Goal: Task Accomplishment & Management: Manage account settings

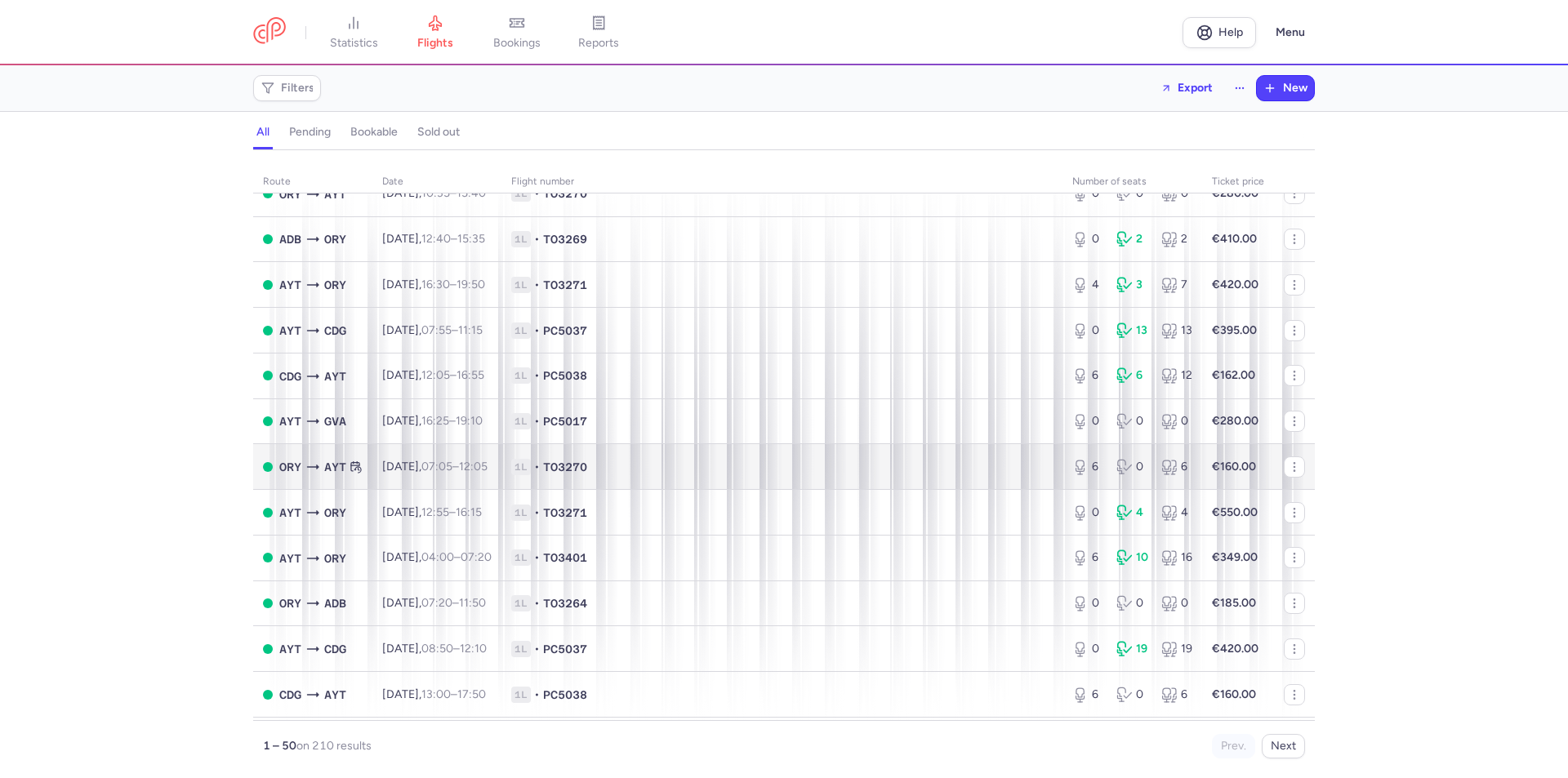
scroll to position [1775, 0]
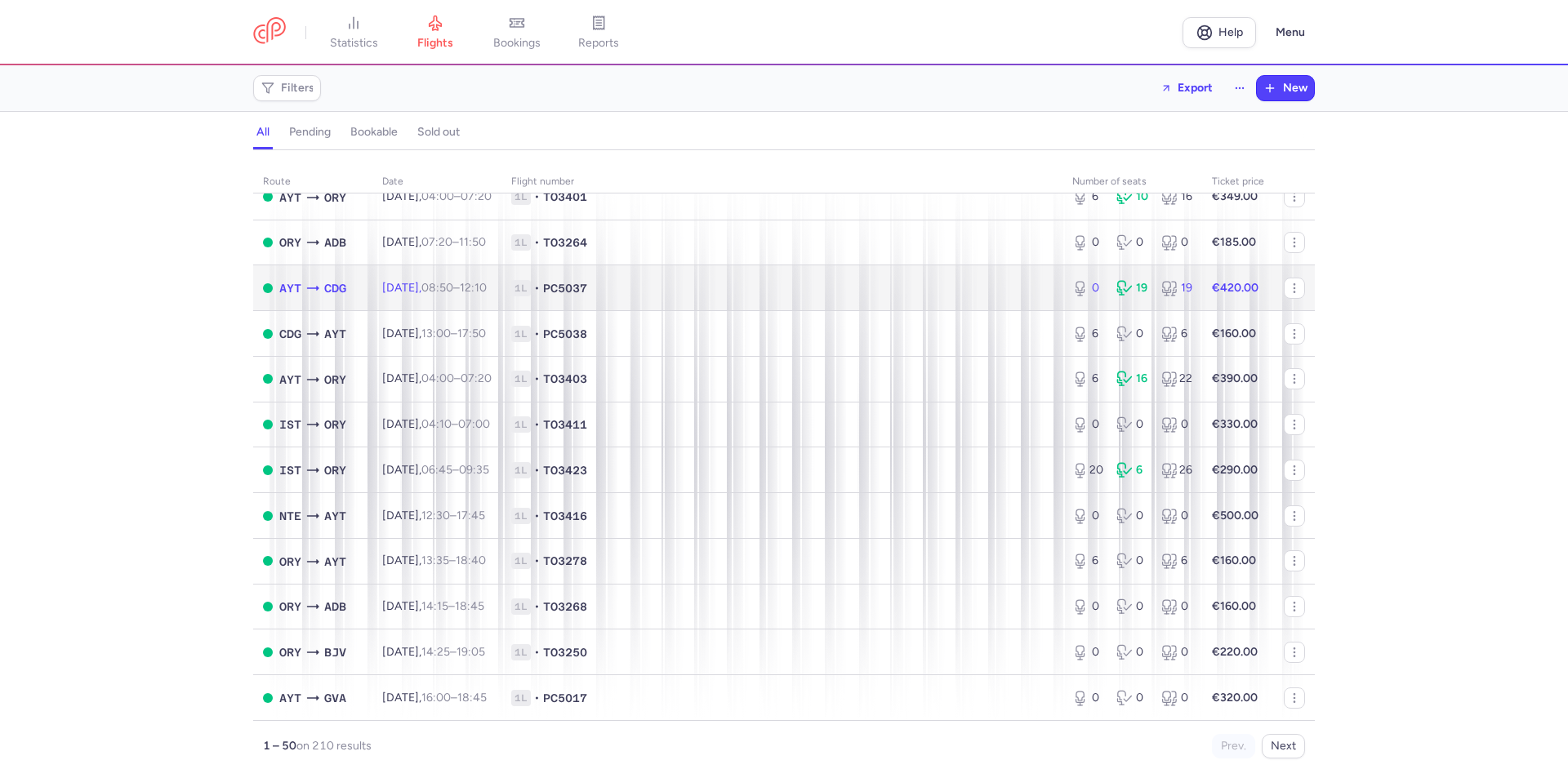
click at [384, 290] on span "[DATE] 08:50 – 12:10 +0" at bounding box center [434, 288] width 105 height 14
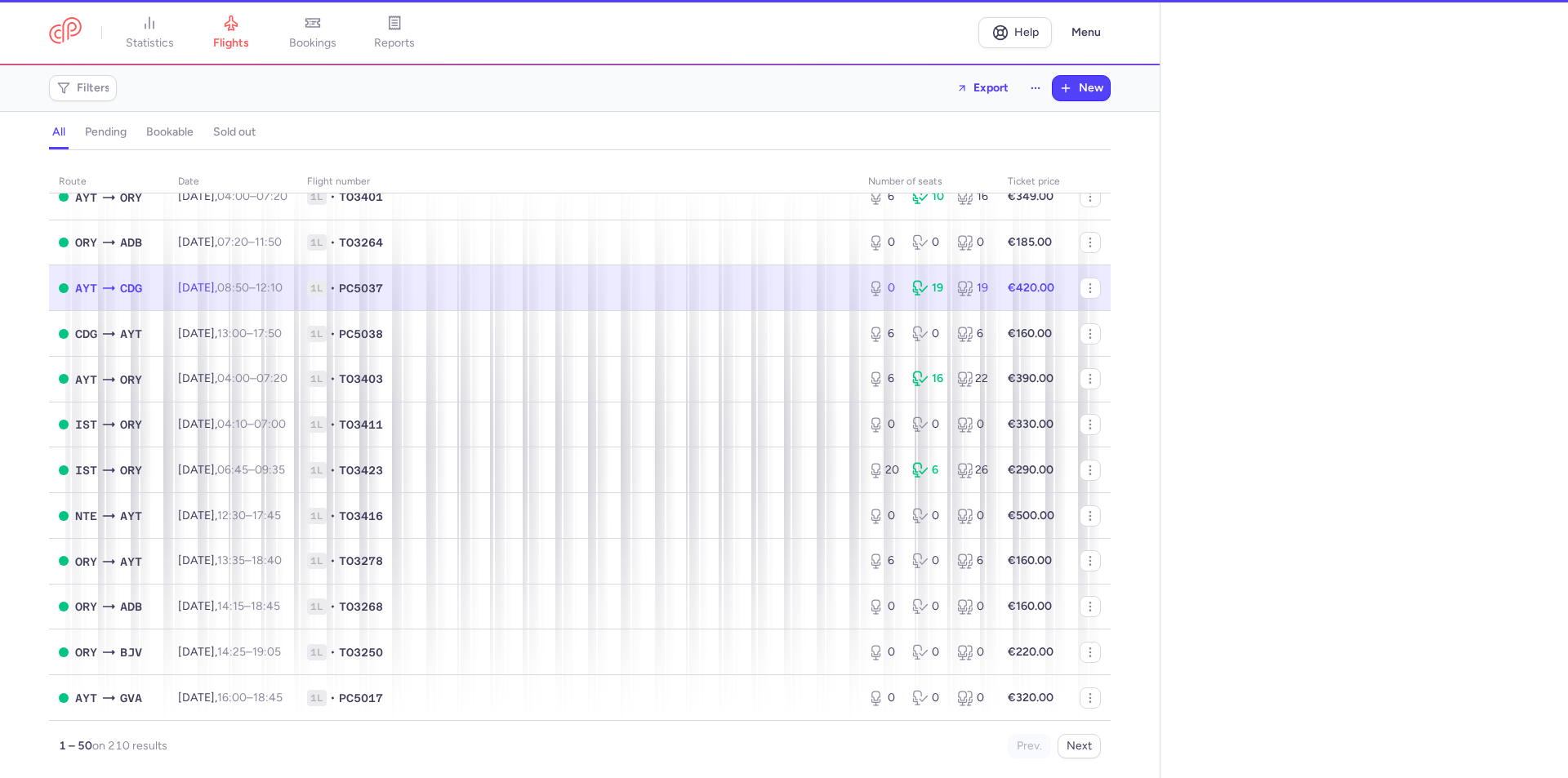
select select "days"
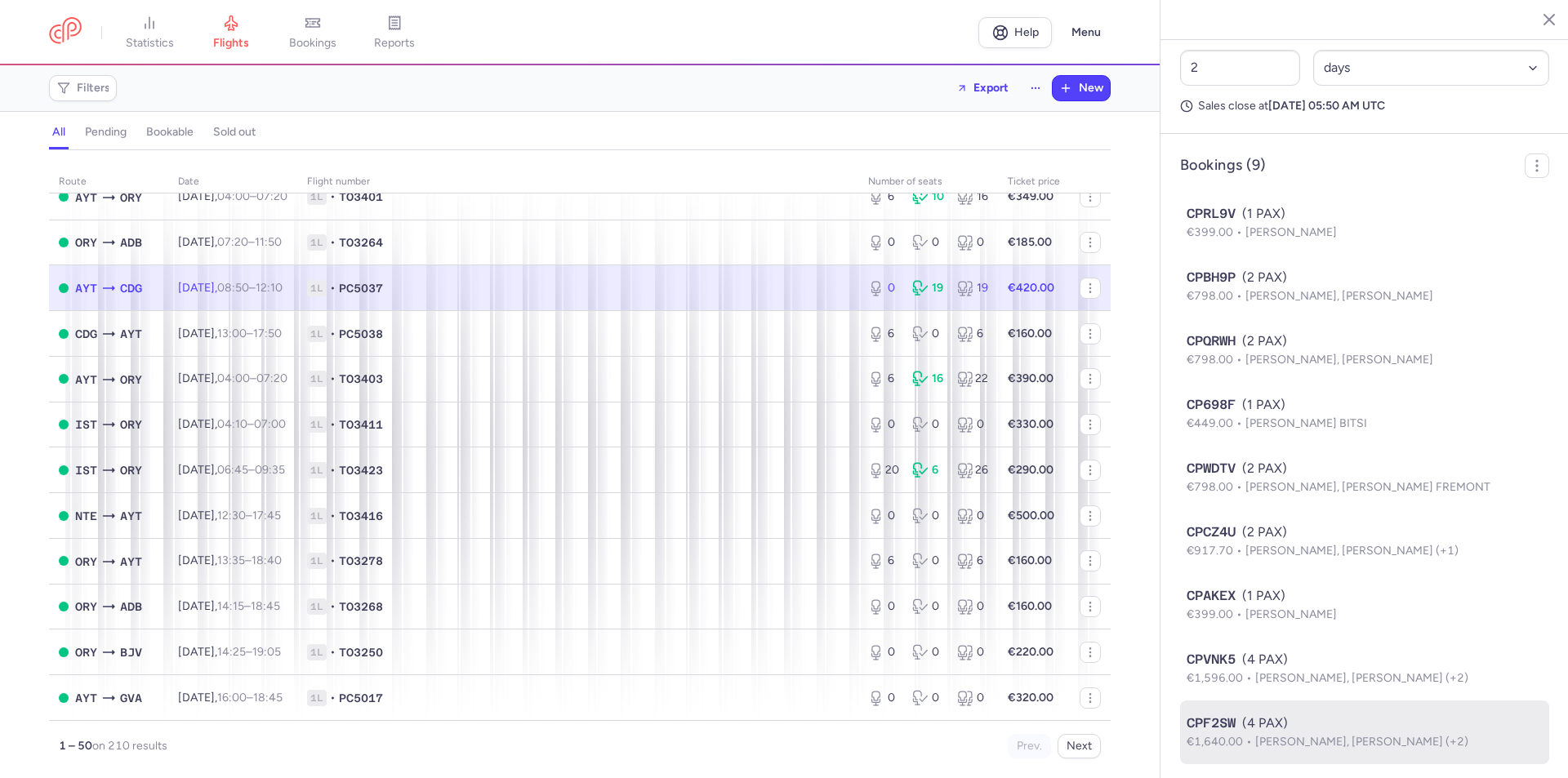
scroll to position [899, 0]
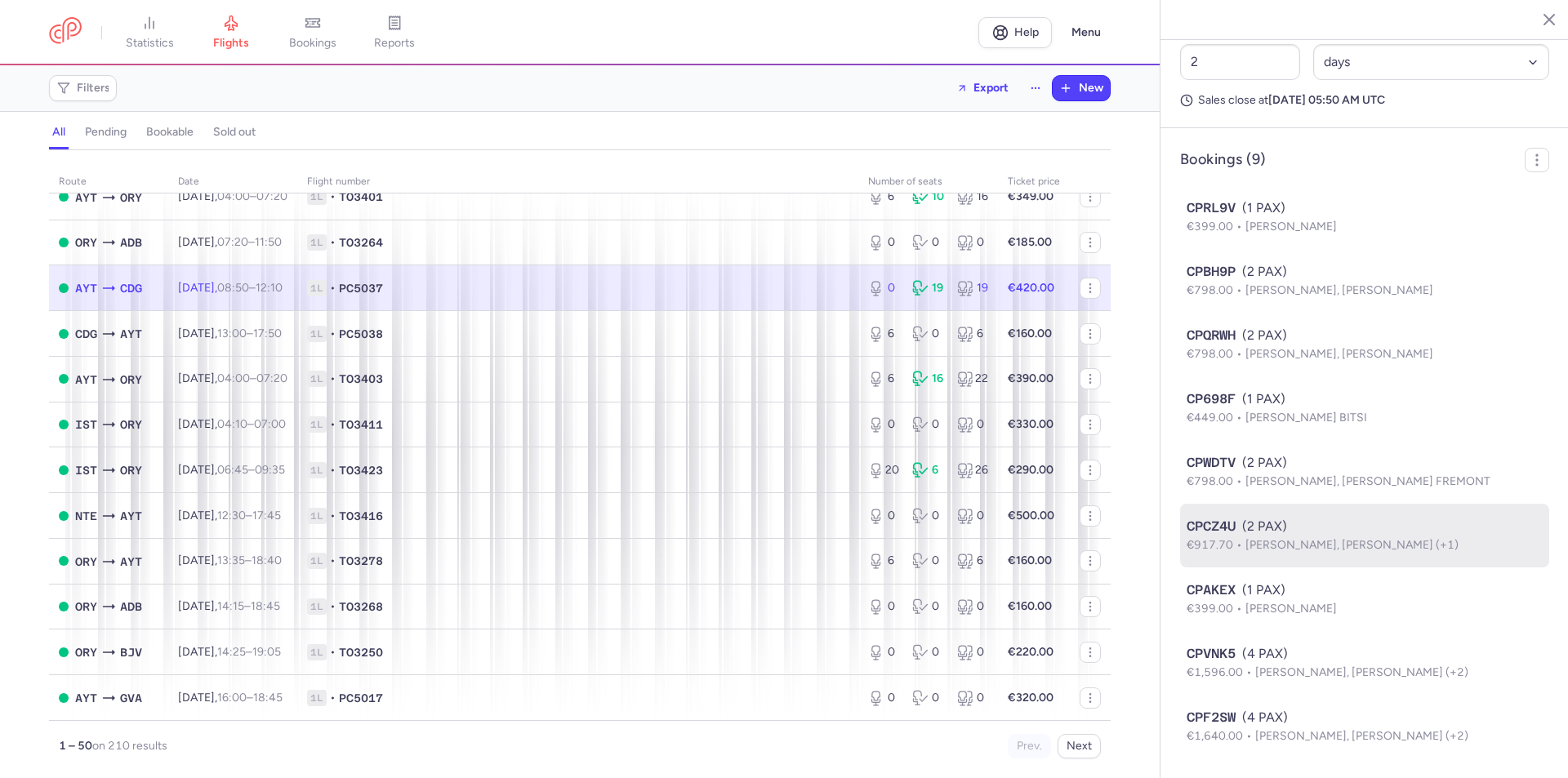
click at [1416, 543] on span "[PERSON_NAME], [PERSON_NAME] (+1)" at bounding box center [1352, 545] width 213 height 14
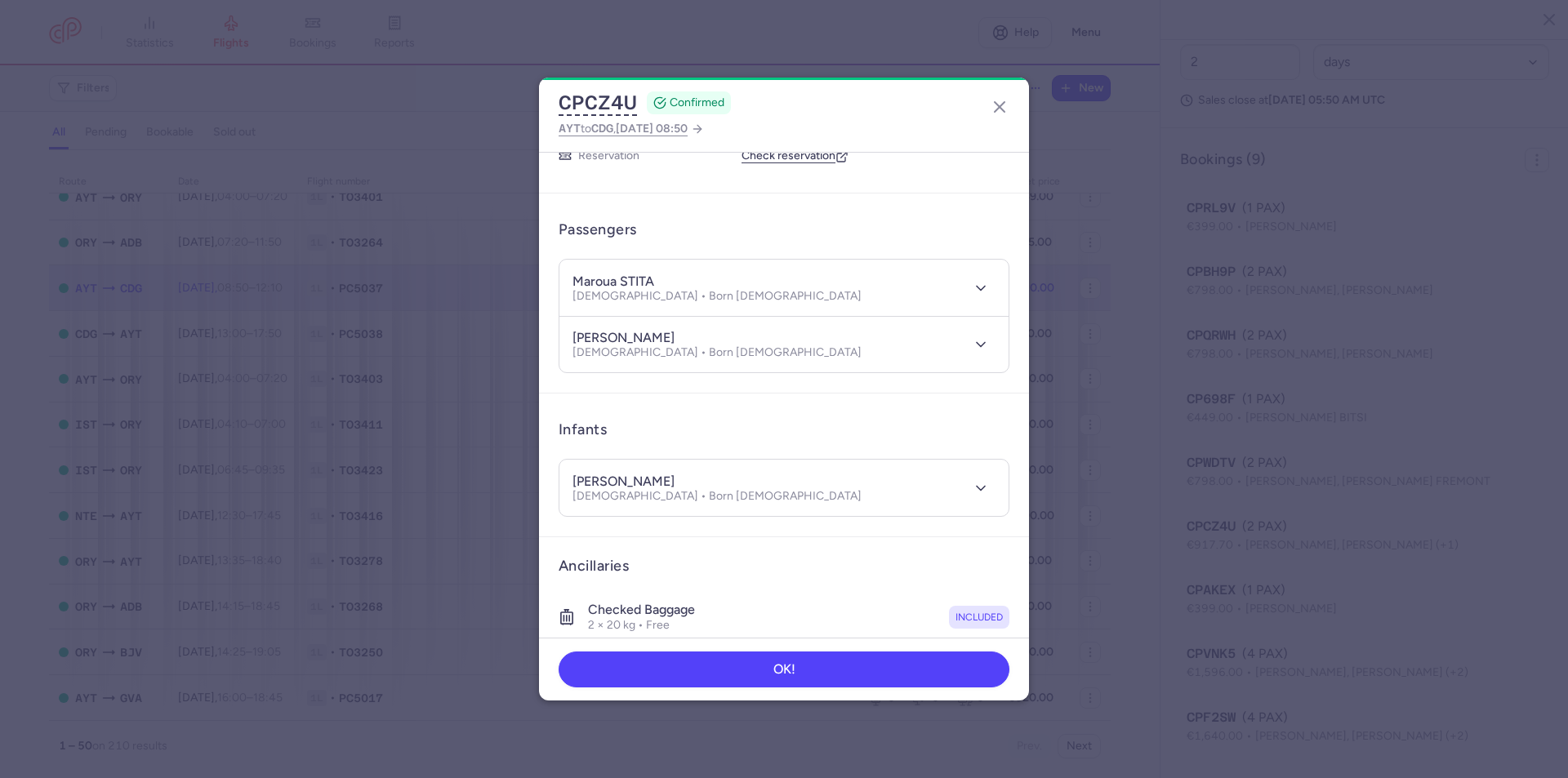
scroll to position [108, 0]
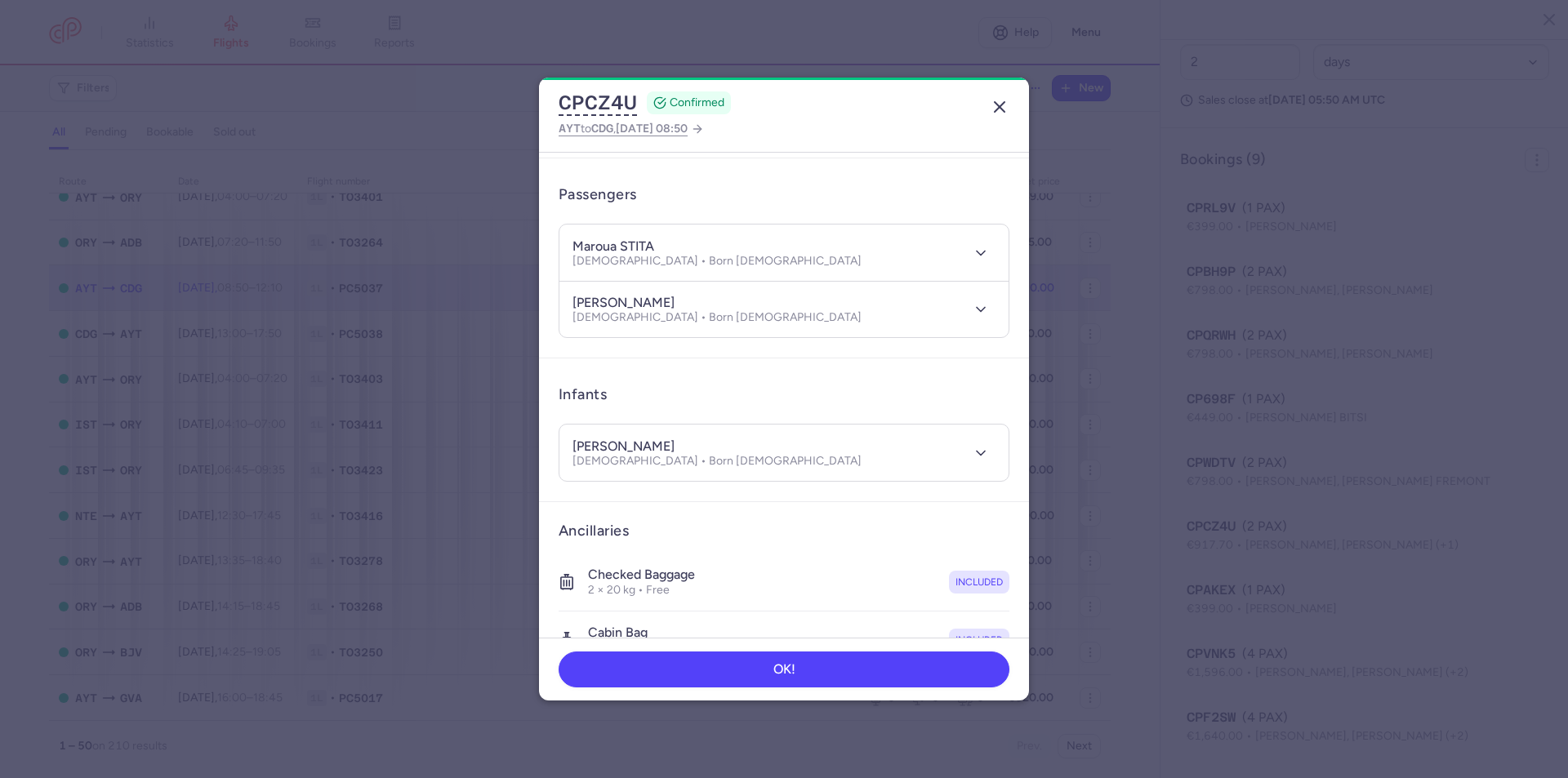
click at [1002, 100] on icon "button" at bounding box center [999, 106] width 20 height 20
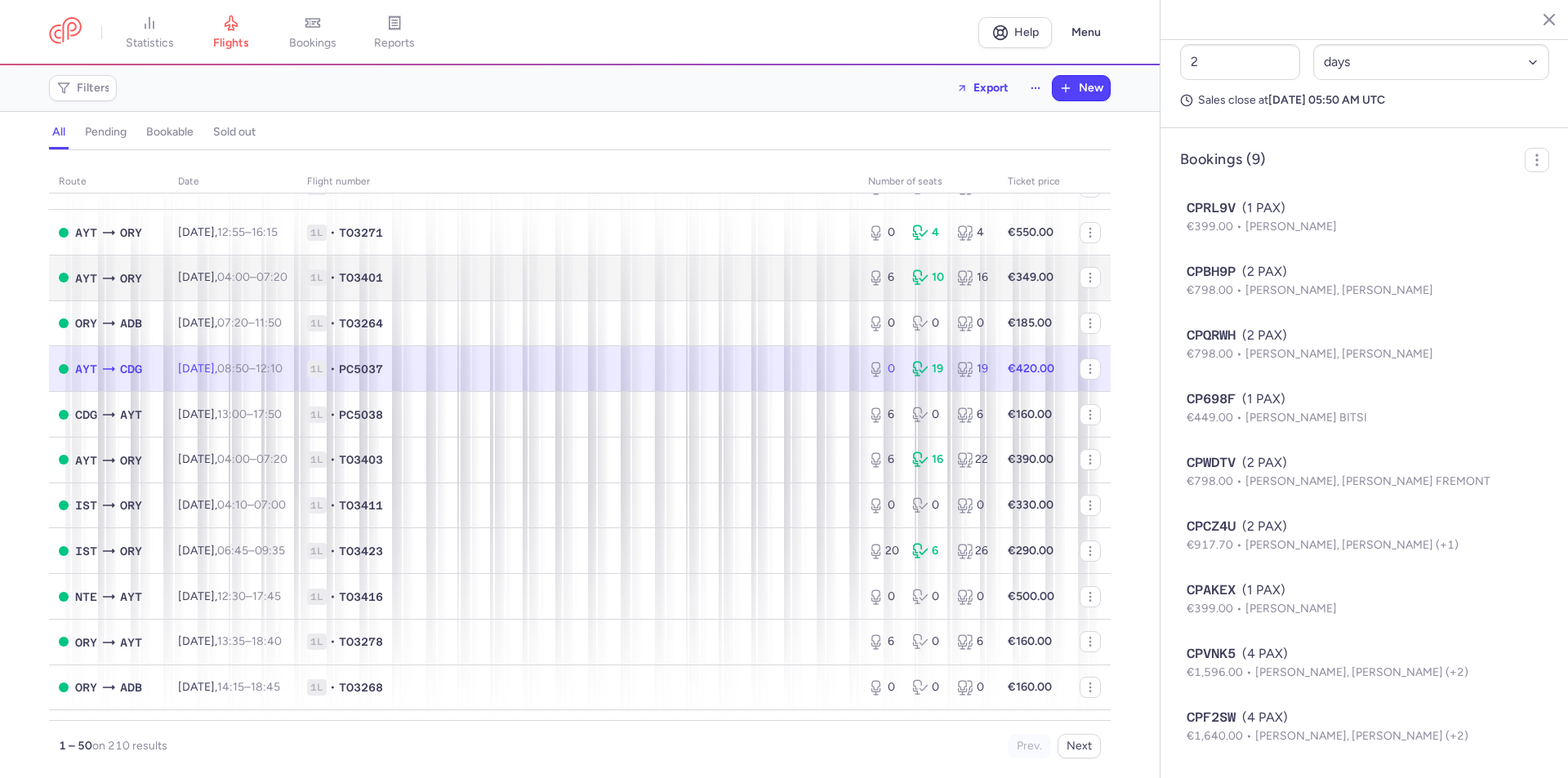
scroll to position [1557, 0]
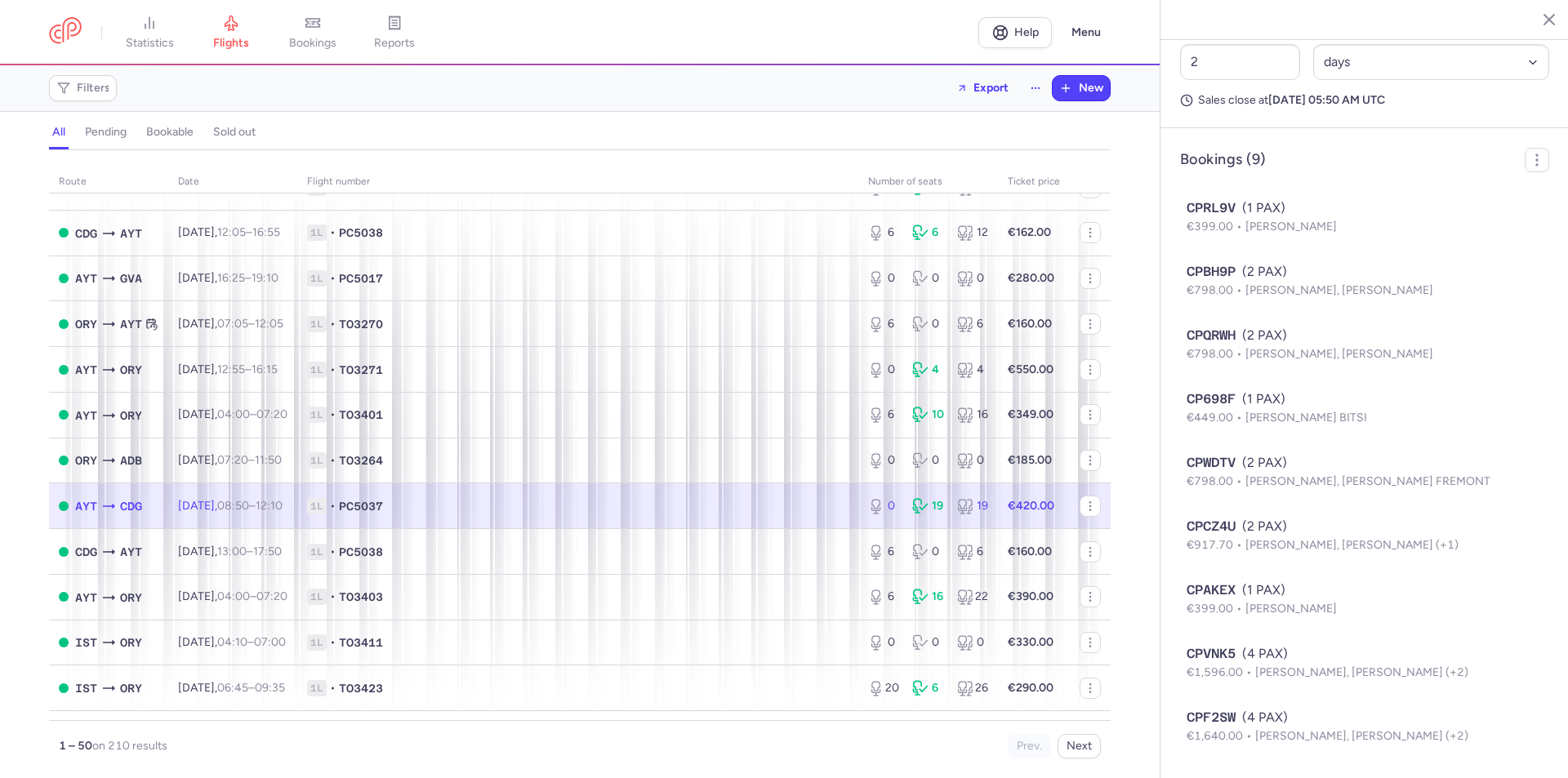
click at [739, 502] on span "1L • PC5037" at bounding box center [577, 506] width 542 height 16
click at [737, 501] on span "1L • PC5037" at bounding box center [577, 506] width 542 height 16
click at [898, 506] on div "0 19 19" at bounding box center [928, 506] width 133 height 30
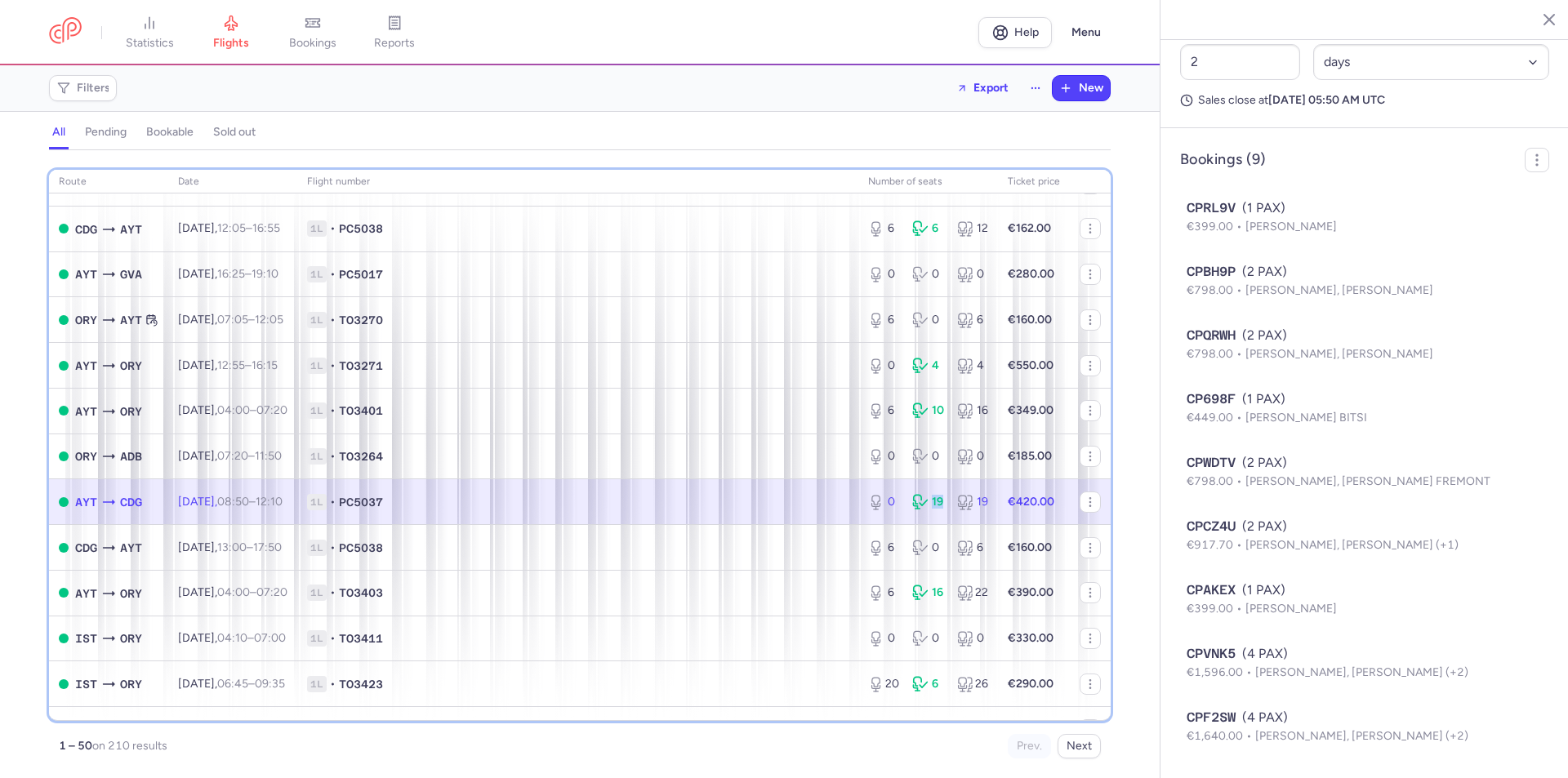
scroll to position [1659, 0]
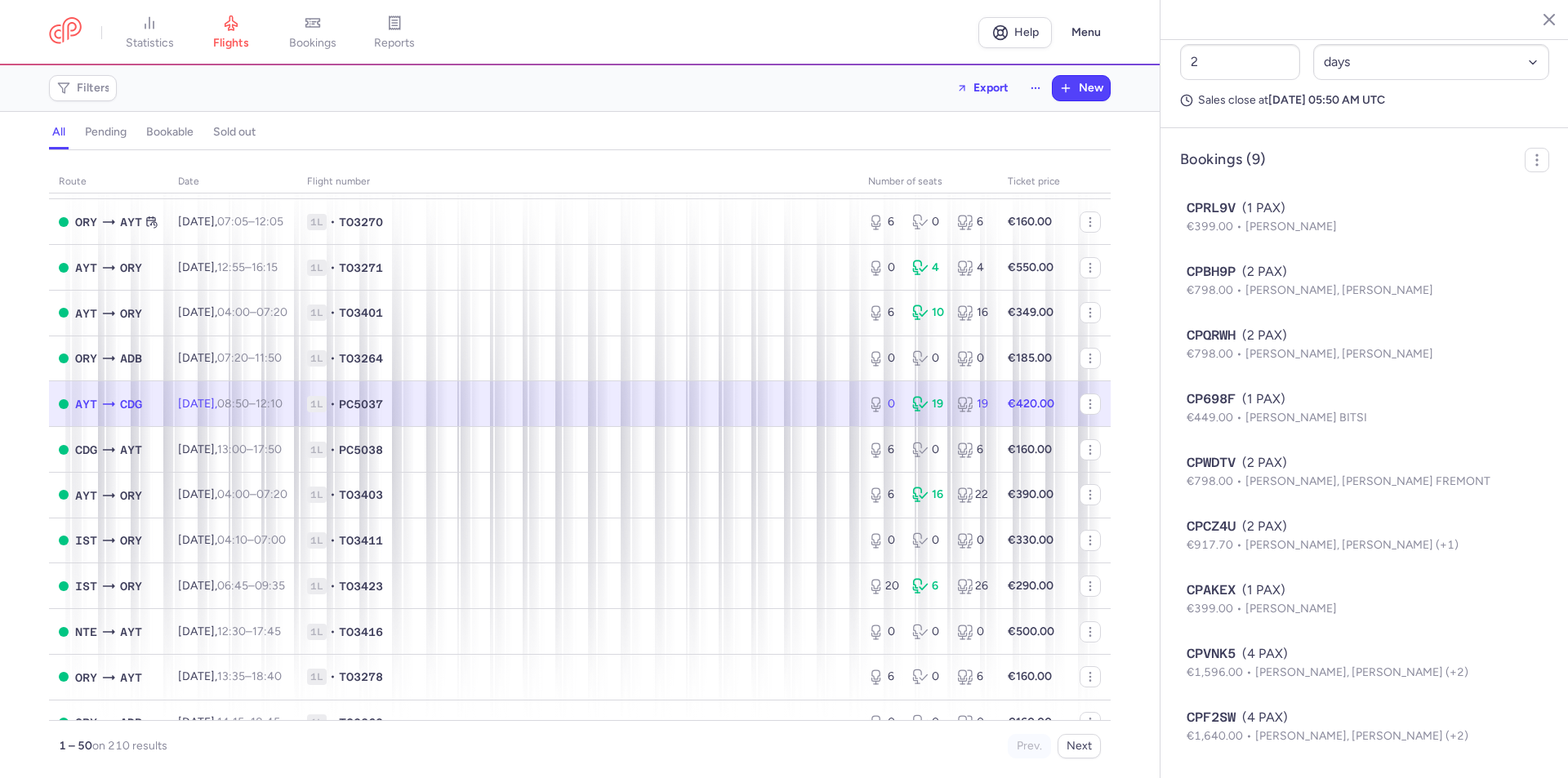
click at [874, 405] on icon at bounding box center [877, 403] width 20 height 16
click at [876, 404] on div "0" at bounding box center [883, 403] width 31 height 16
click at [812, 403] on span "1L • PC5037" at bounding box center [577, 403] width 542 height 16
click at [814, 403] on span "1L • PC5037" at bounding box center [577, 403] width 542 height 16
click at [815, 403] on span "1L • PC5037" at bounding box center [577, 403] width 542 height 16
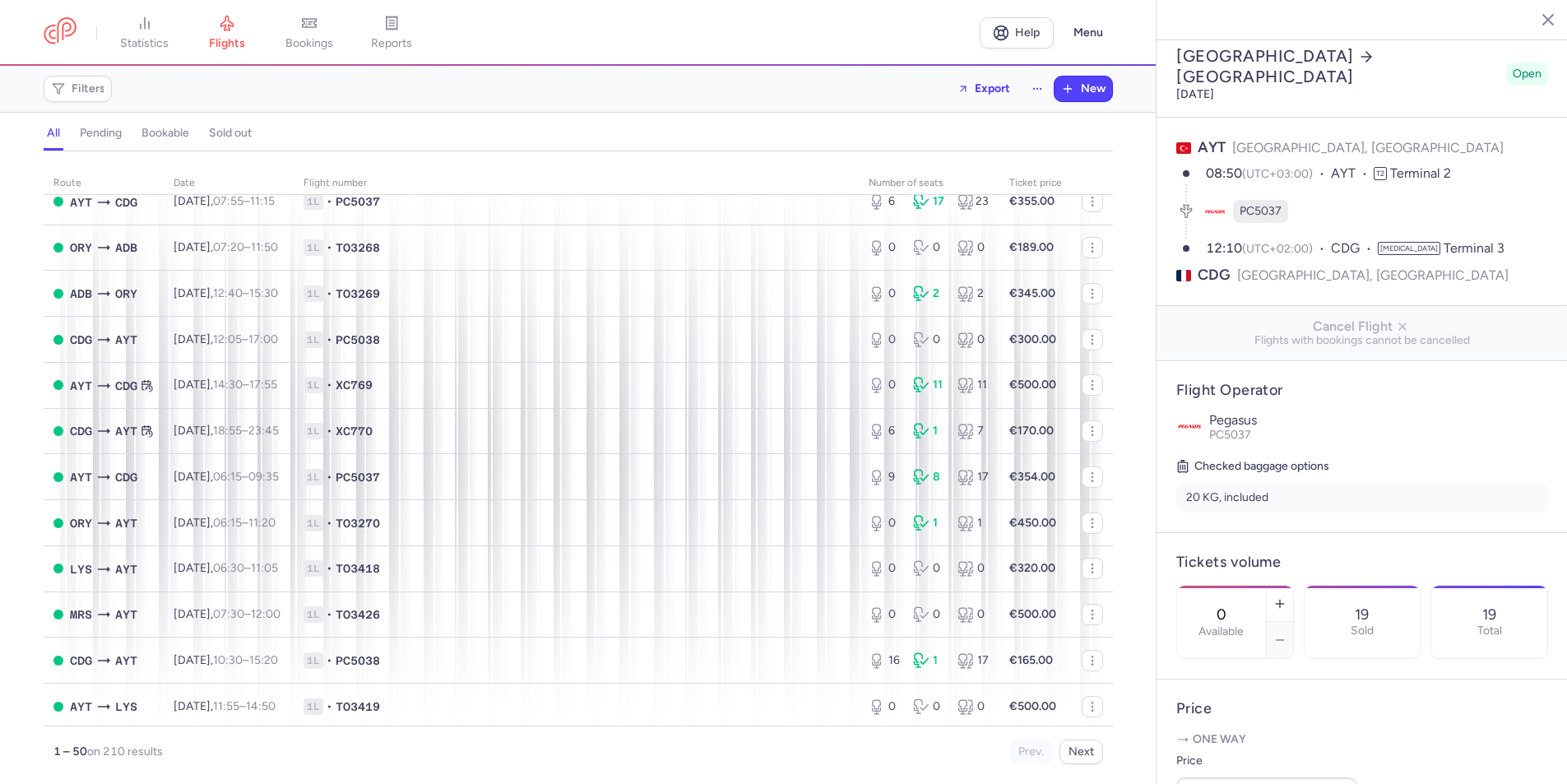
scroll to position [0, 0]
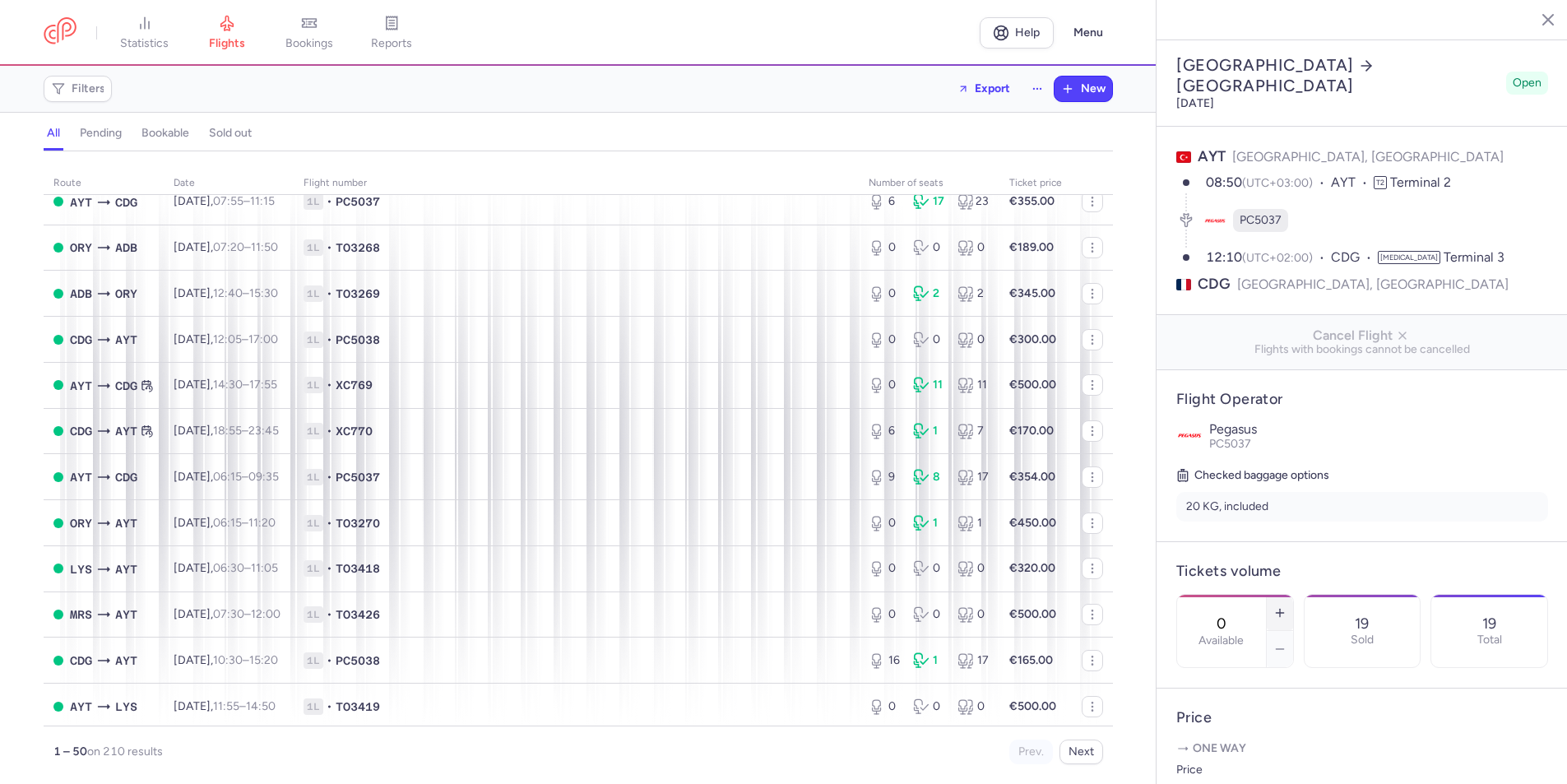
click at [1293, 594] on button "button" at bounding box center [1280, 612] width 27 height 36
click at [1241, 753] on span "Save changes" at bounding box center [1231, 751] width 82 height 15
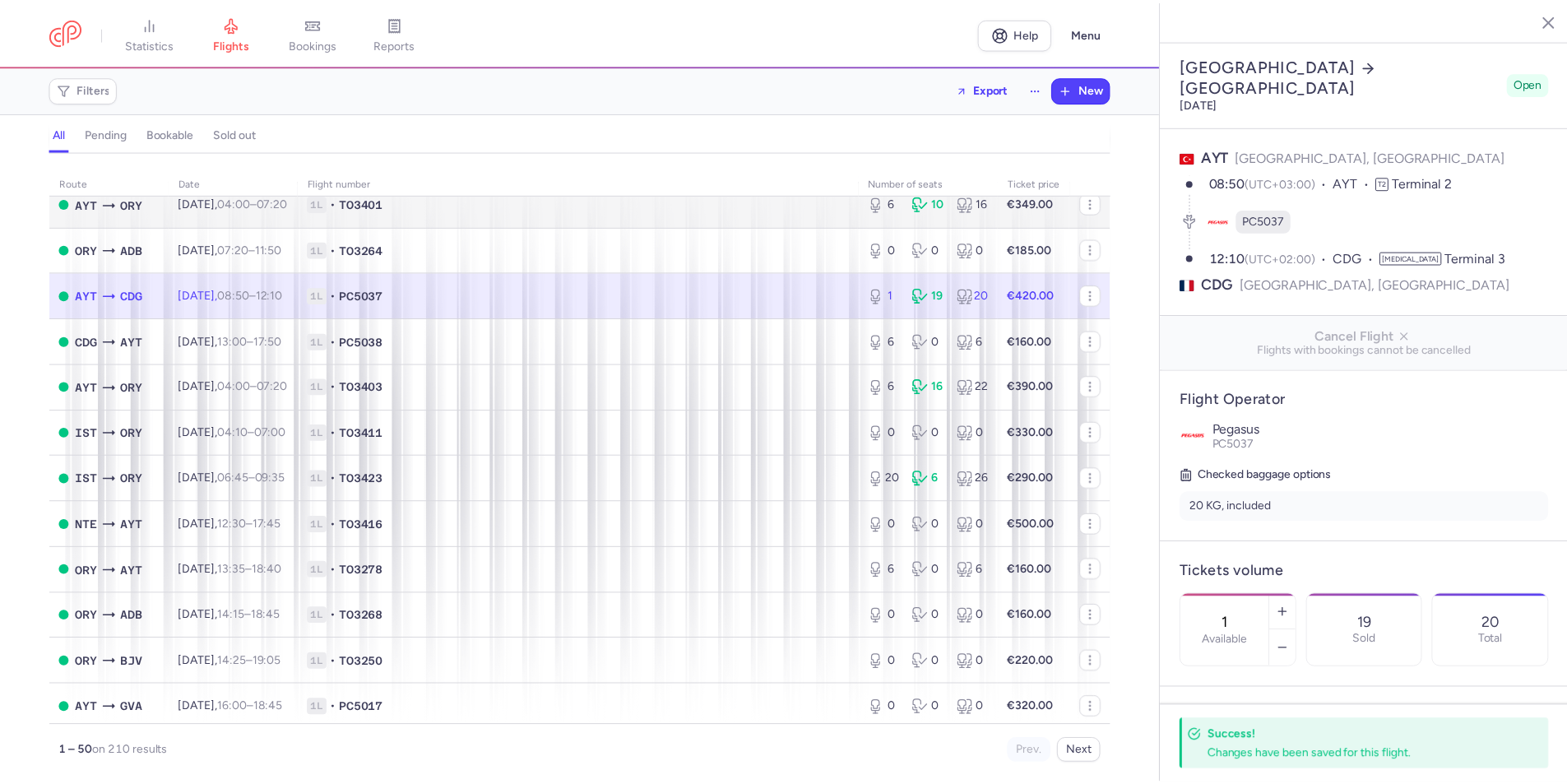
scroll to position [1788, 0]
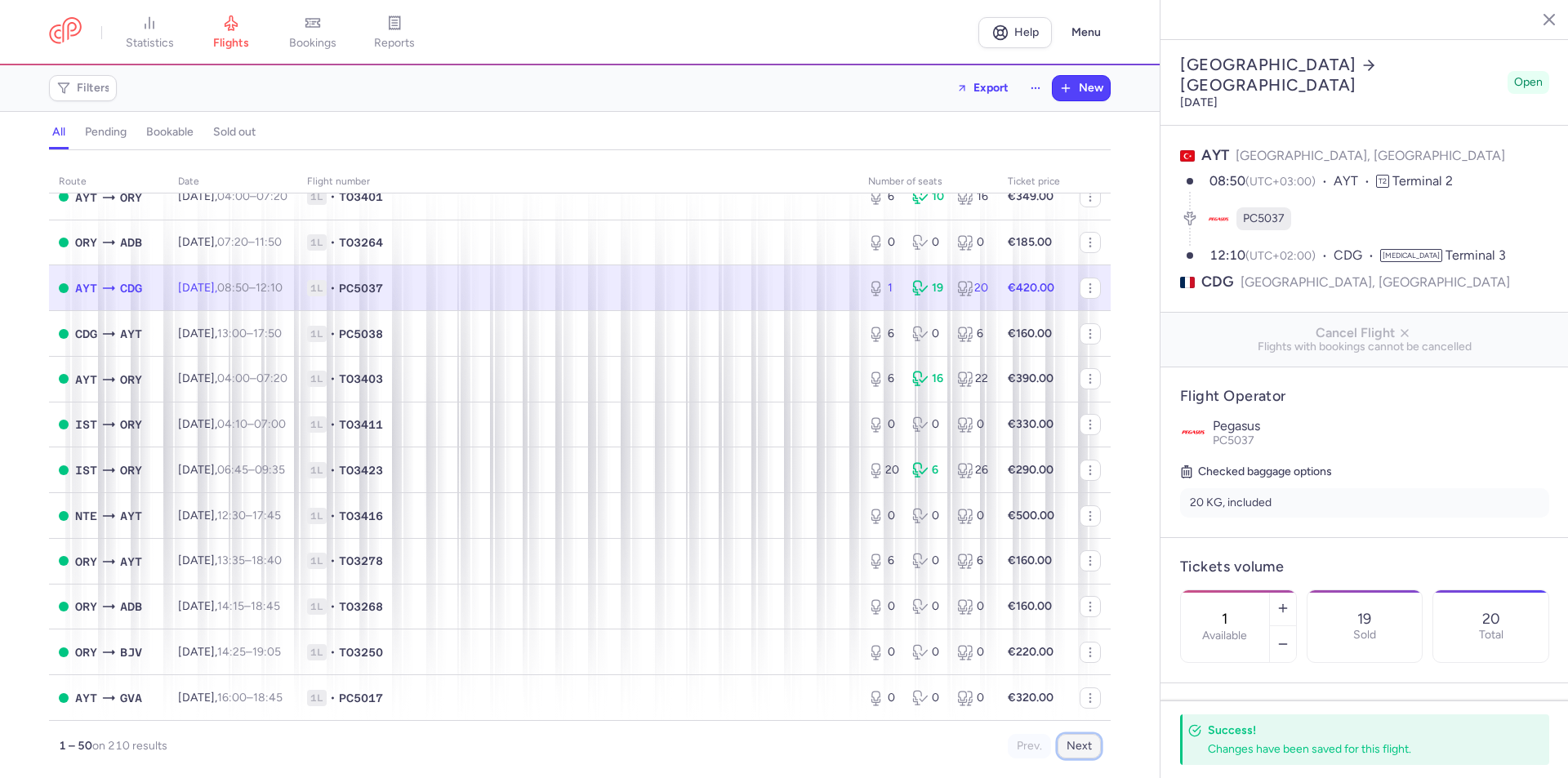
click at [1087, 749] on button "Next" at bounding box center [1078, 746] width 43 height 25
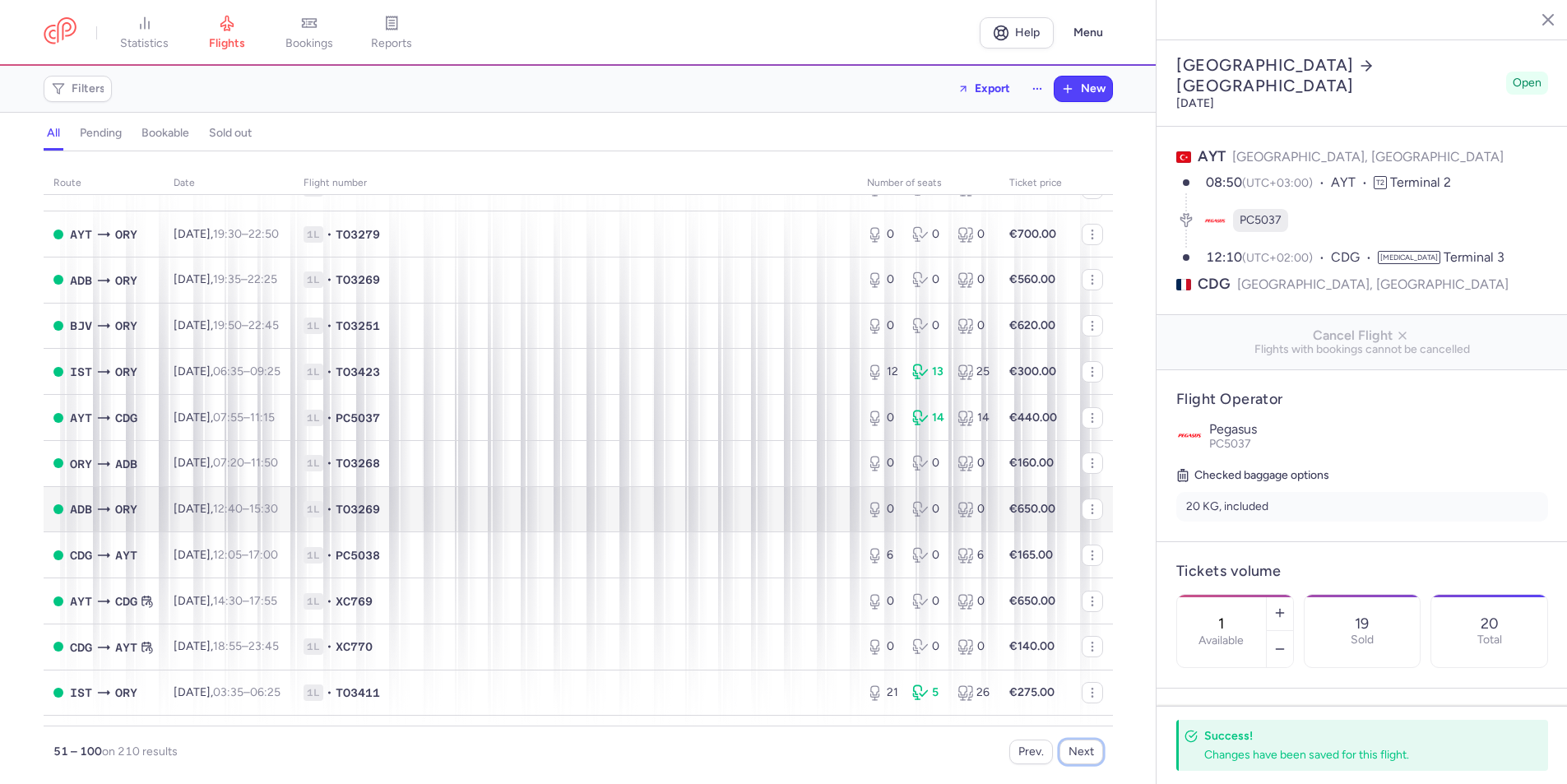
scroll to position [0, 0]
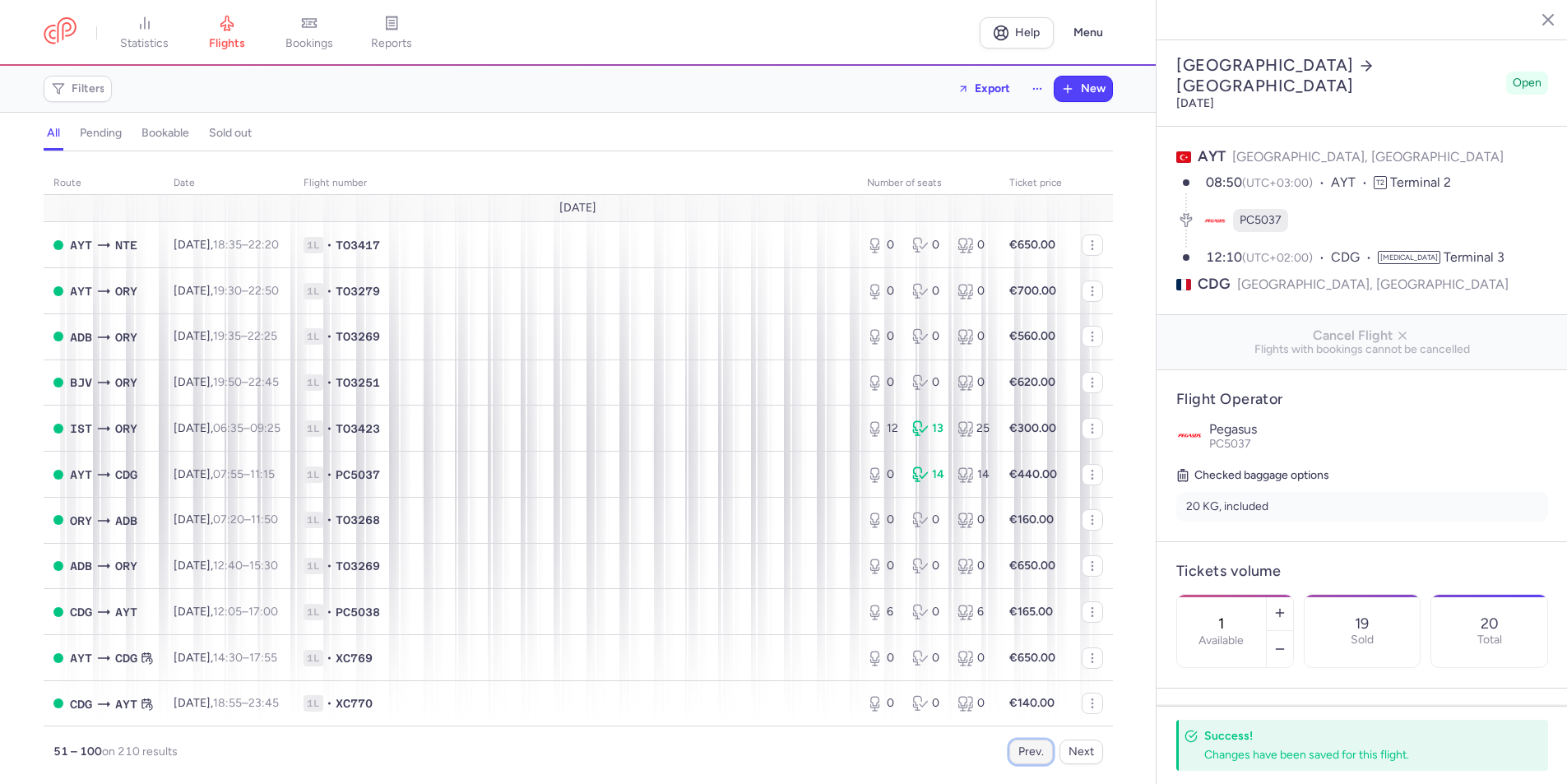
click at [1035, 742] on button "Prev." at bounding box center [1031, 751] width 44 height 25
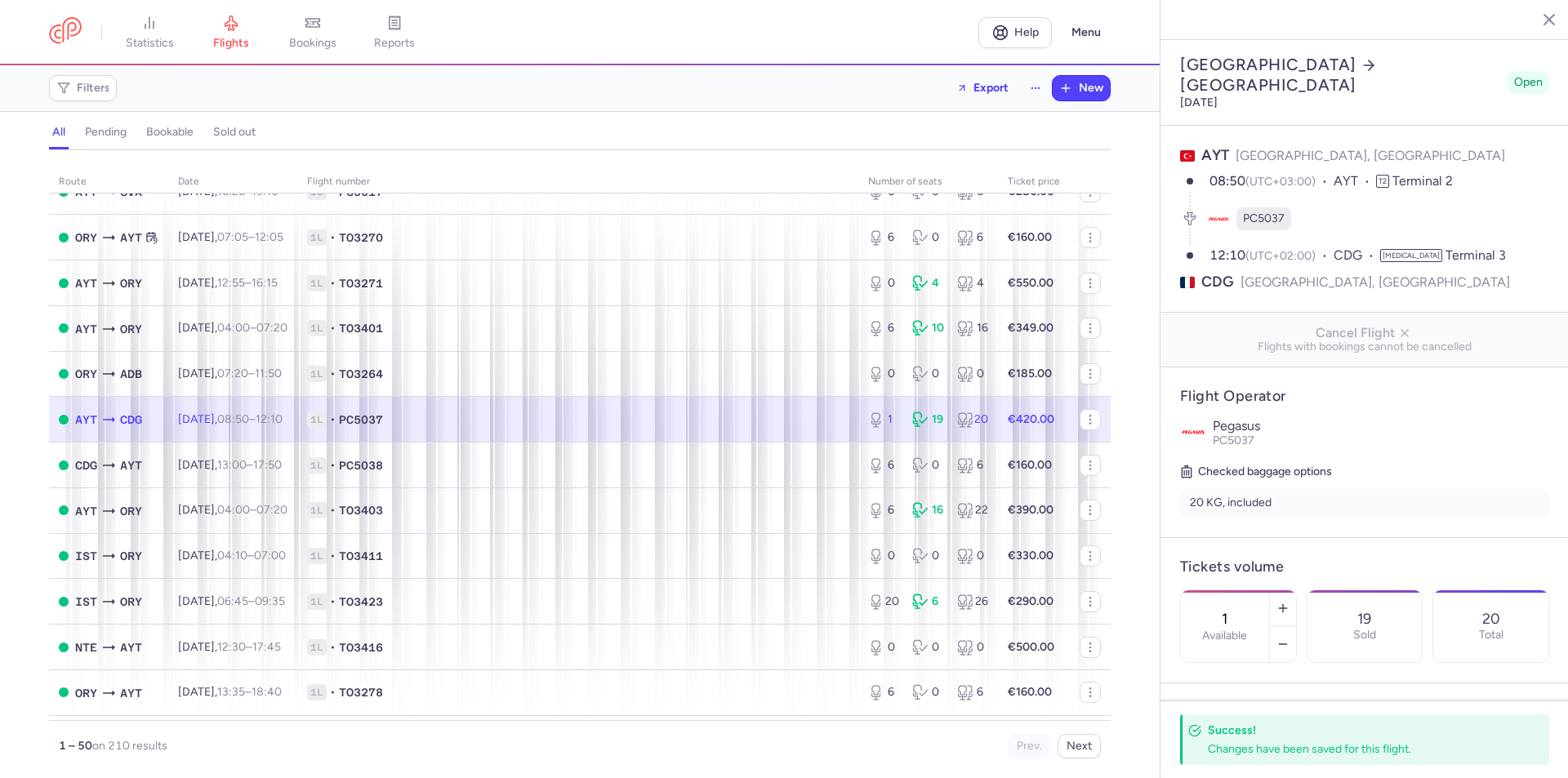
scroll to position [1775, 0]
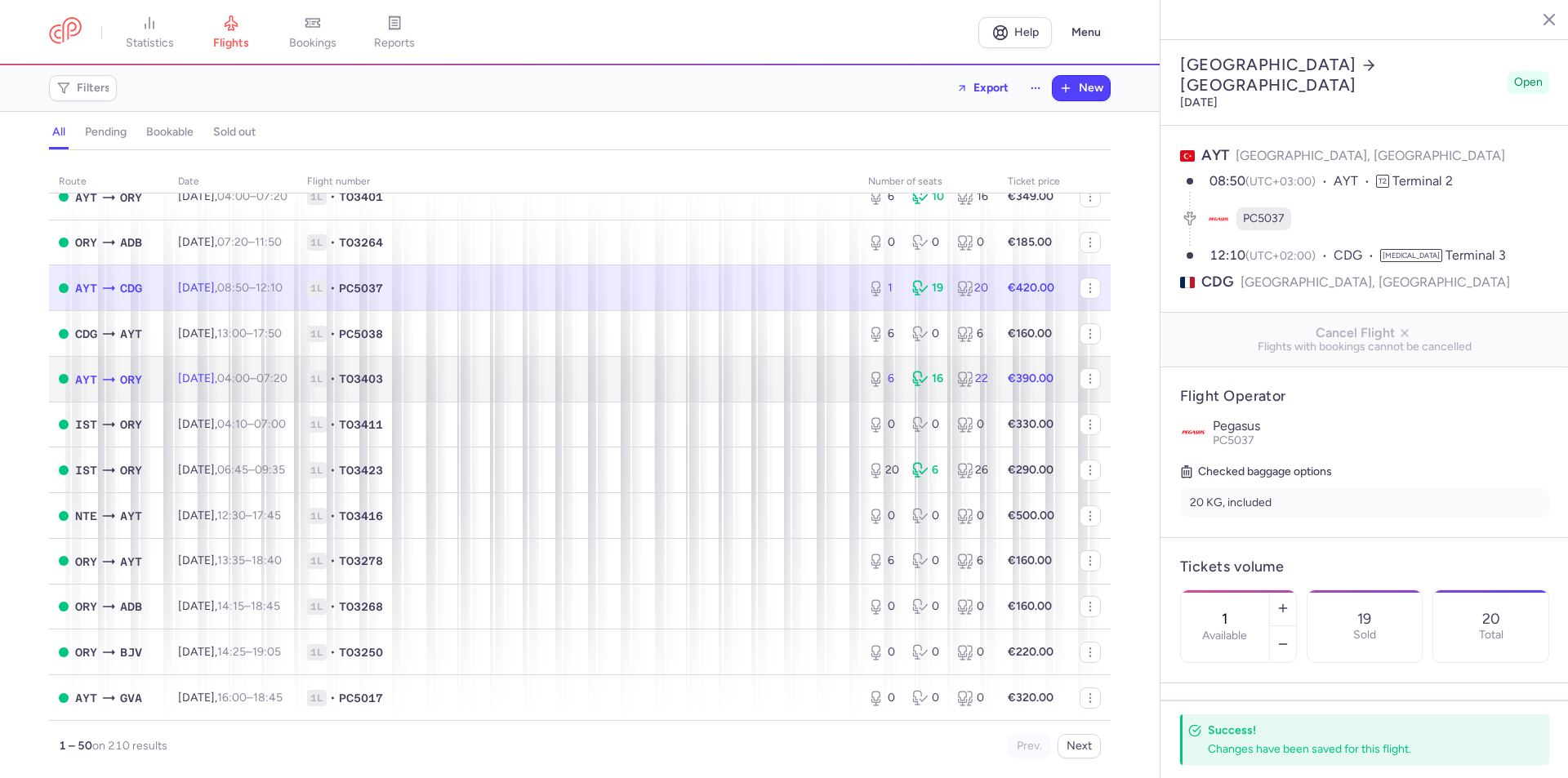
click at [1030, 374] on strong "€390.00" at bounding box center [1031, 378] width 46 height 14
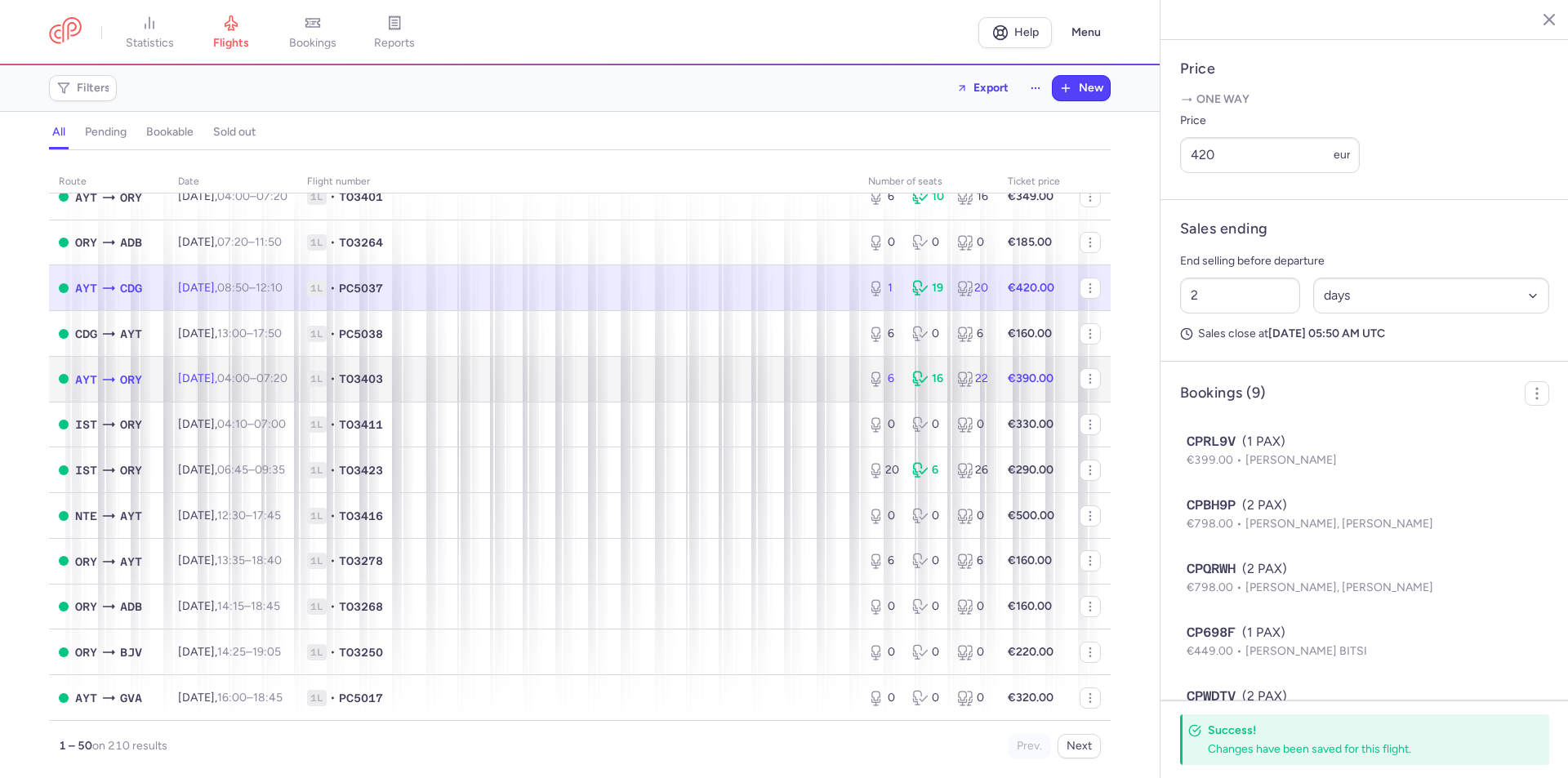
scroll to position [653, 0]
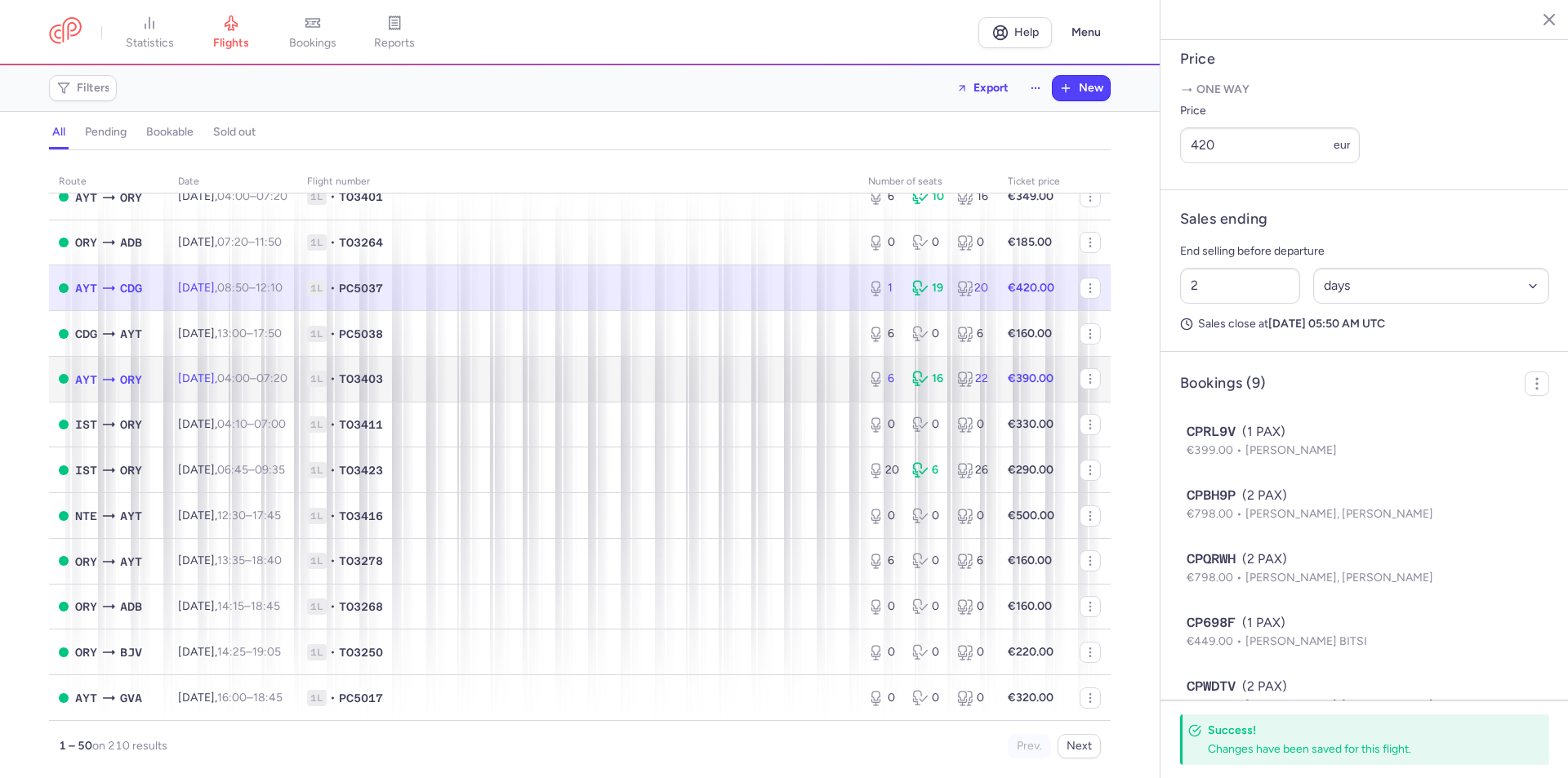
click at [942, 386] on div "6 16 22" at bounding box center [928, 379] width 133 height 30
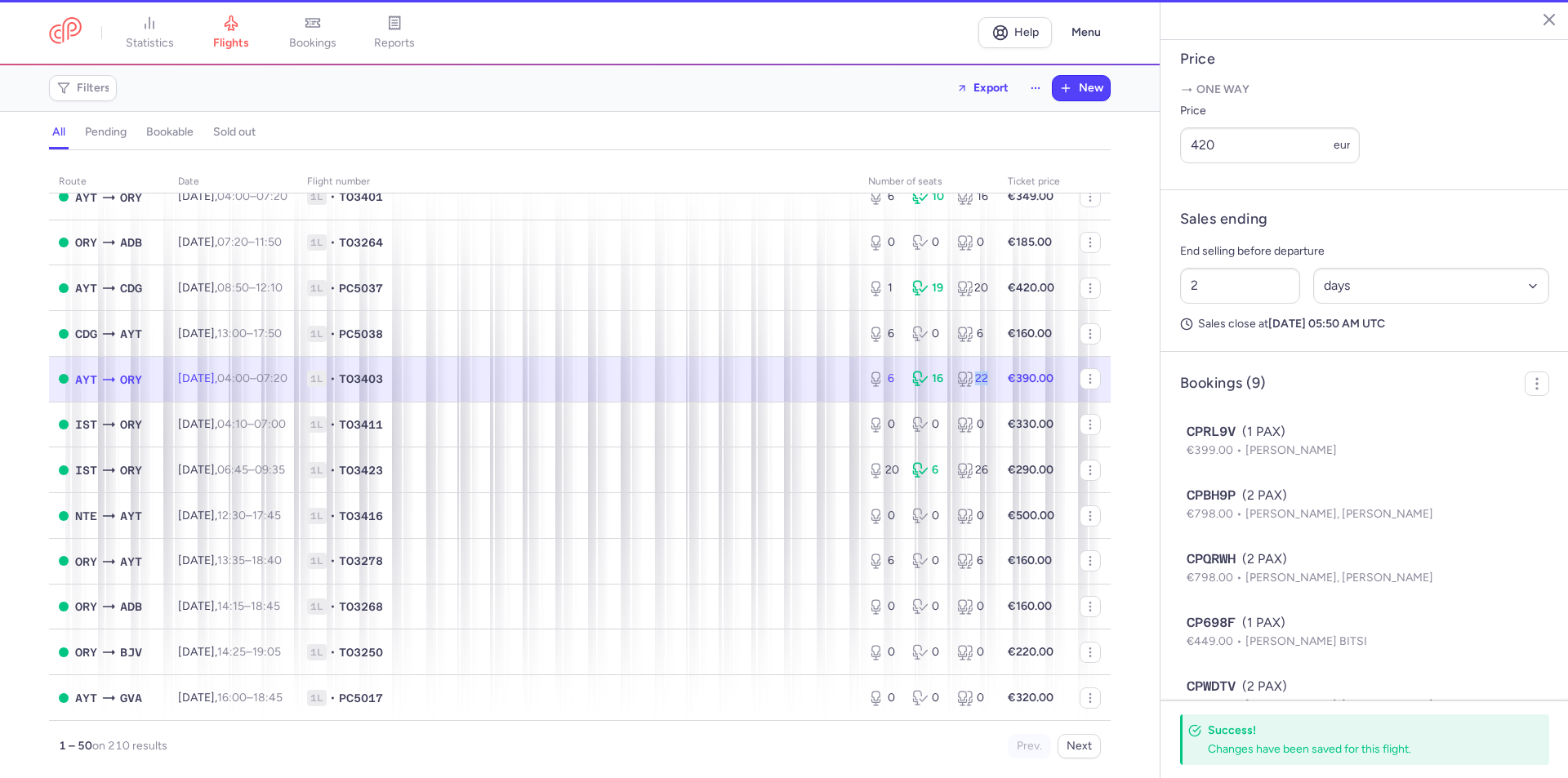
click at [942, 386] on div "6 16 22" at bounding box center [928, 379] width 133 height 30
type input "6"
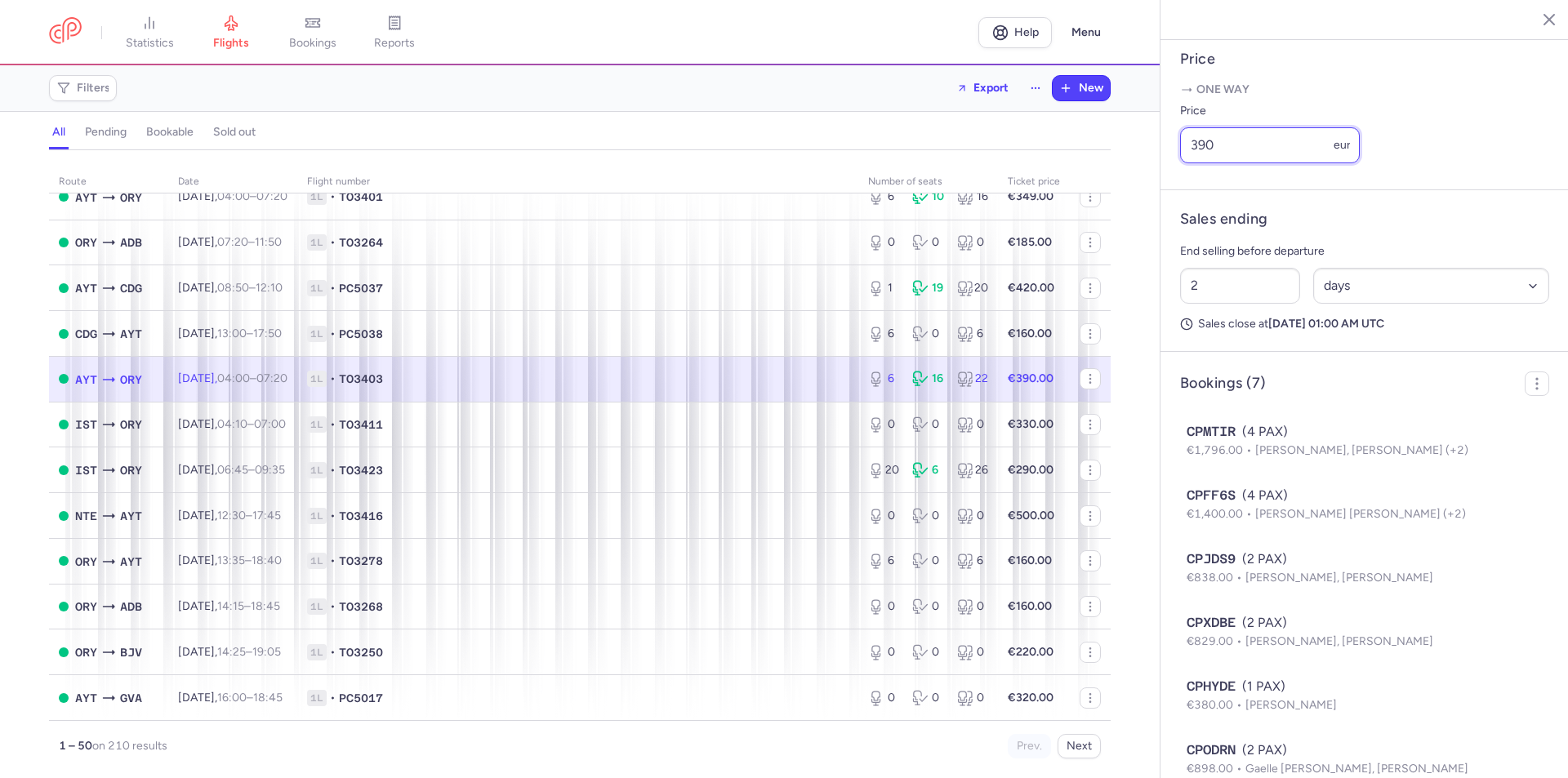
drag, startPoint x: 1217, startPoint y: 166, endPoint x: 1199, endPoint y: 164, distance: 18.1
click at [1199, 163] on input "390" at bounding box center [1269, 146] width 180 height 36
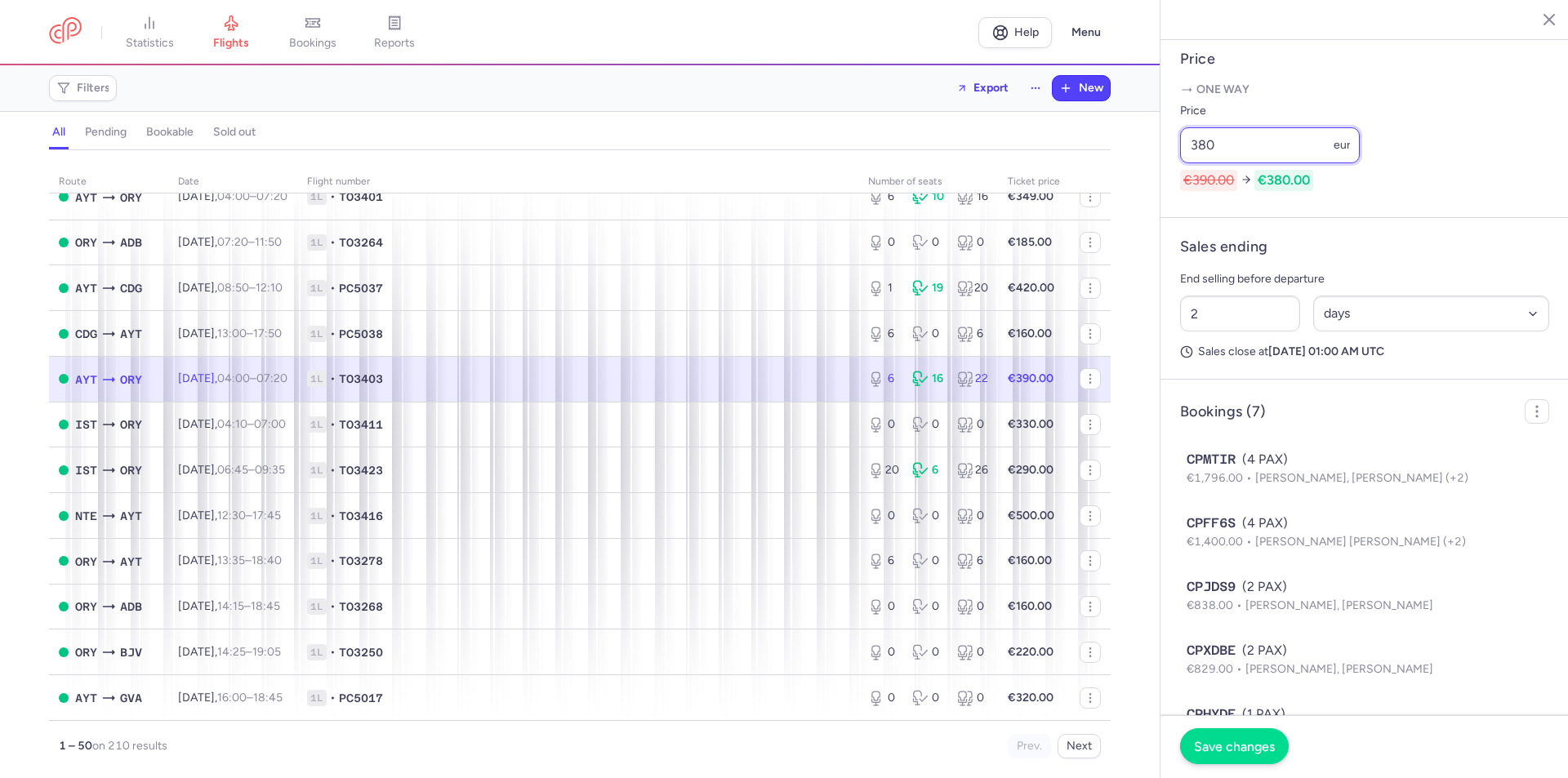
type input "380"
click at [1255, 747] on span "Save changes" at bounding box center [1233, 746] width 81 height 14
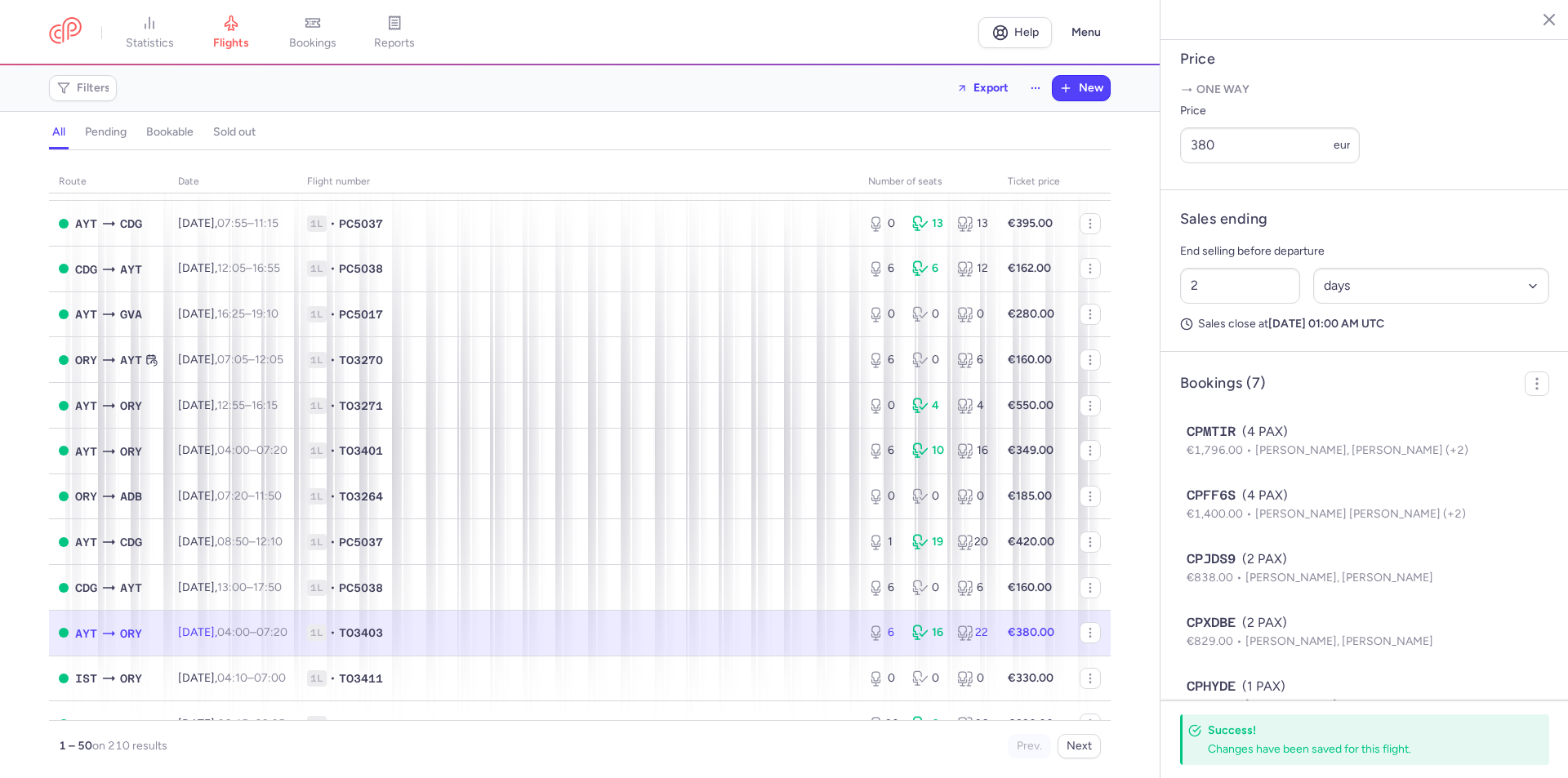
scroll to position [1557, 0]
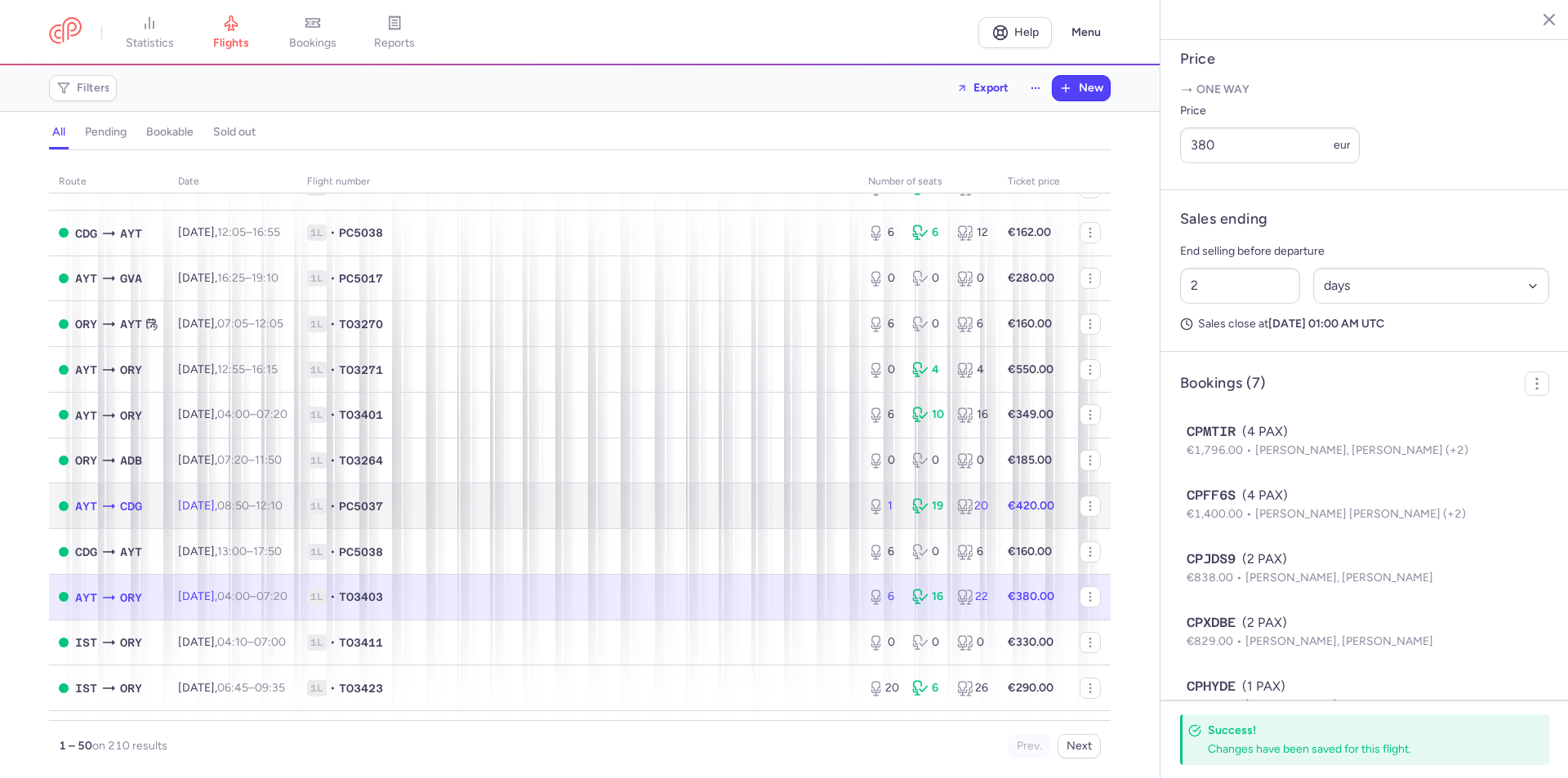
click at [1013, 504] on strong "€420.00" at bounding box center [1031, 506] width 47 height 14
click at [899, 507] on div "1 19 20" at bounding box center [928, 506] width 133 height 30
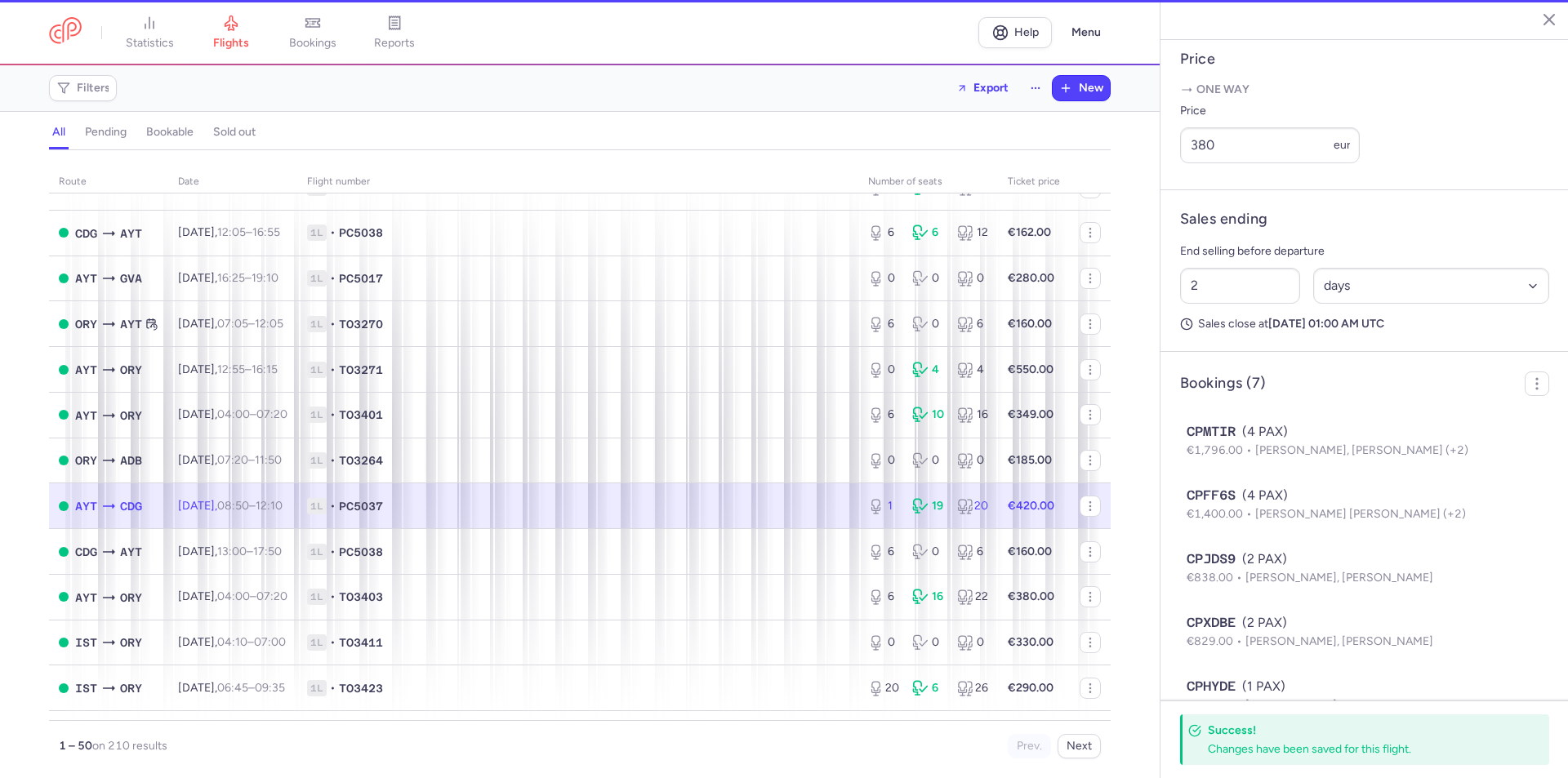
type input "1"
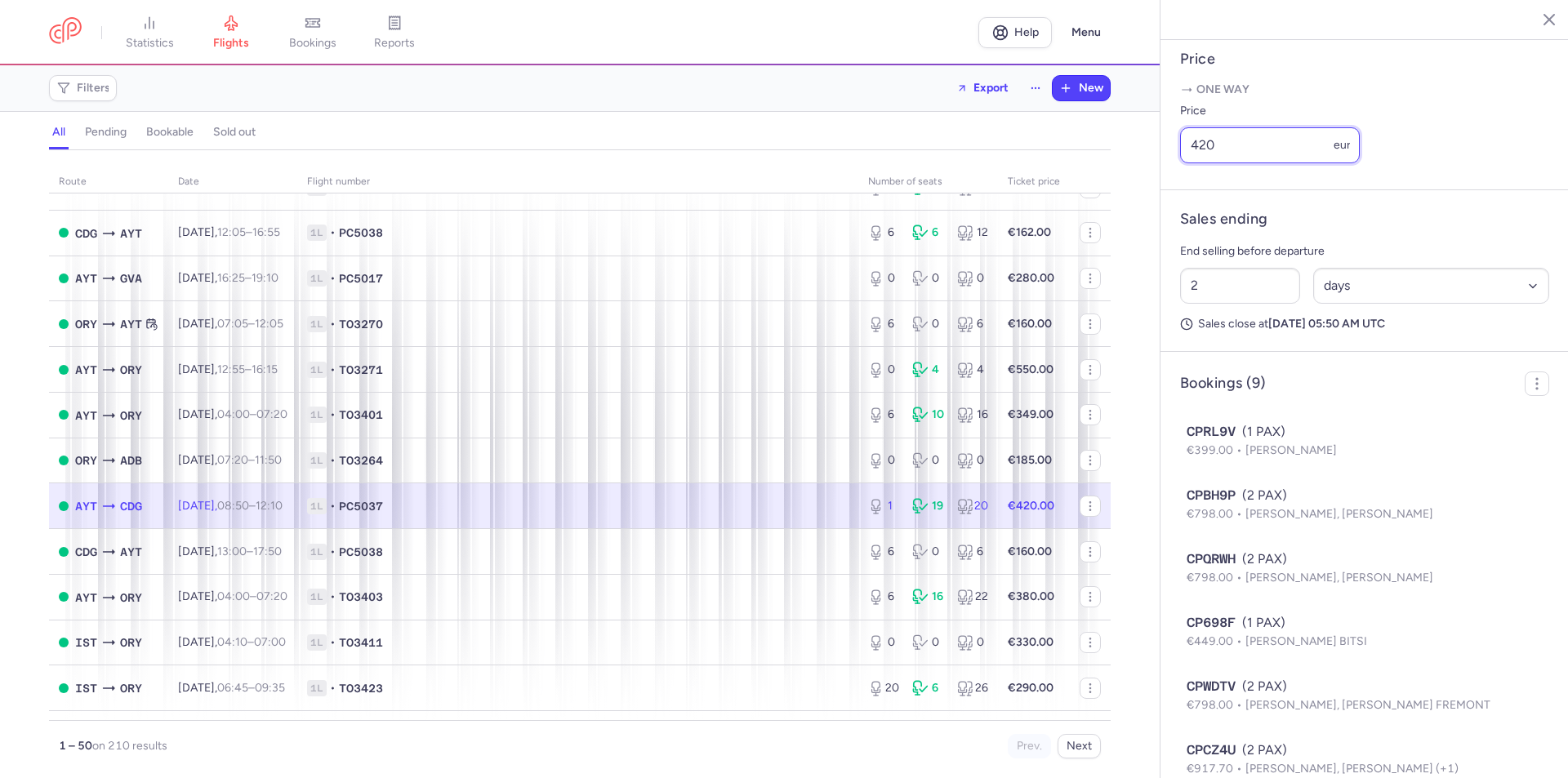
drag, startPoint x: 1214, startPoint y: 162, endPoint x: 1200, endPoint y: 167, distance: 14.9
click at [1200, 163] on input "420" at bounding box center [1269, 146] width 180 height 36
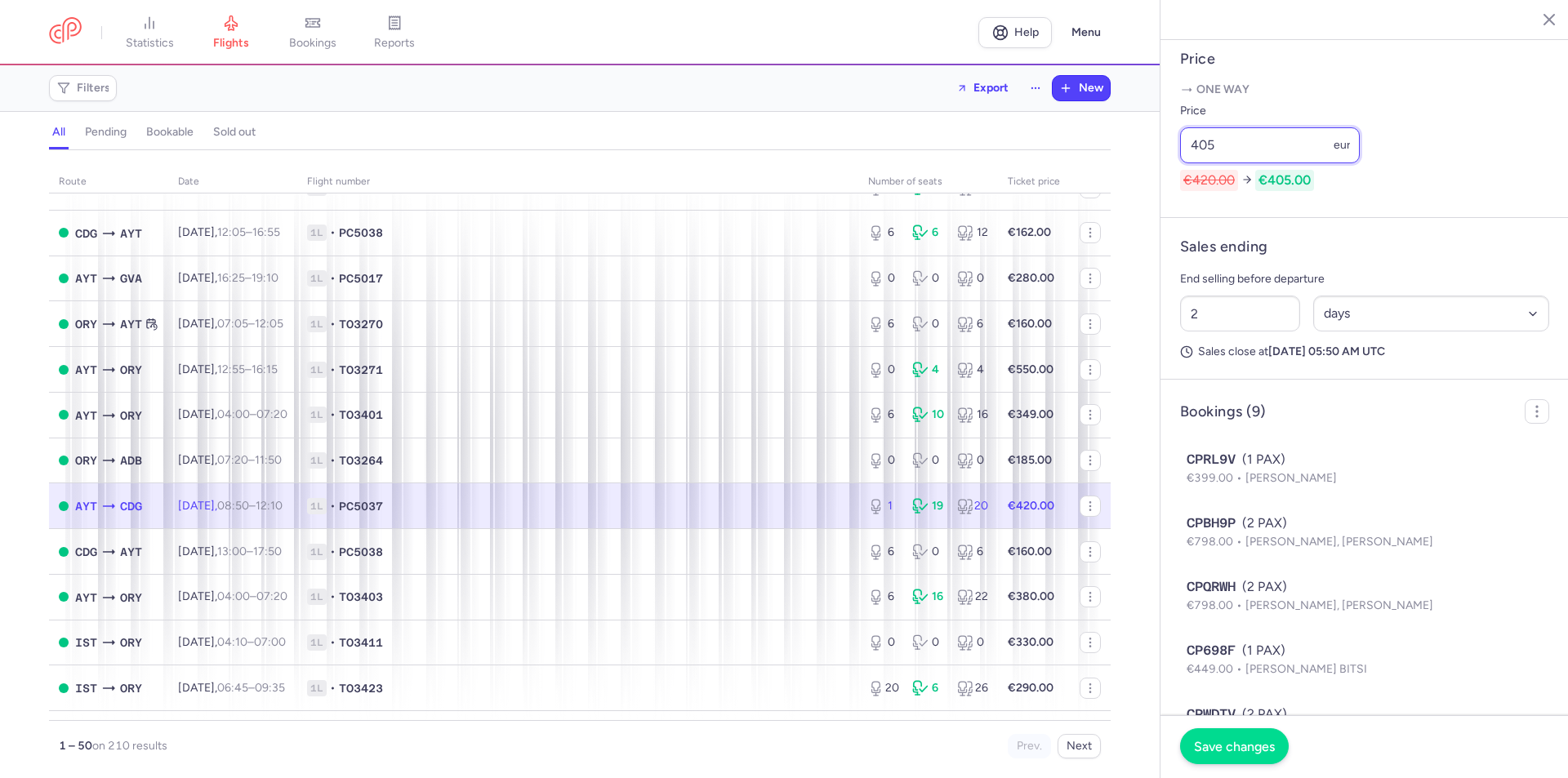
type input "405"
click at [1260, 747] on span "Save changes" at bounding box center [1233, 746] width 81 height 14
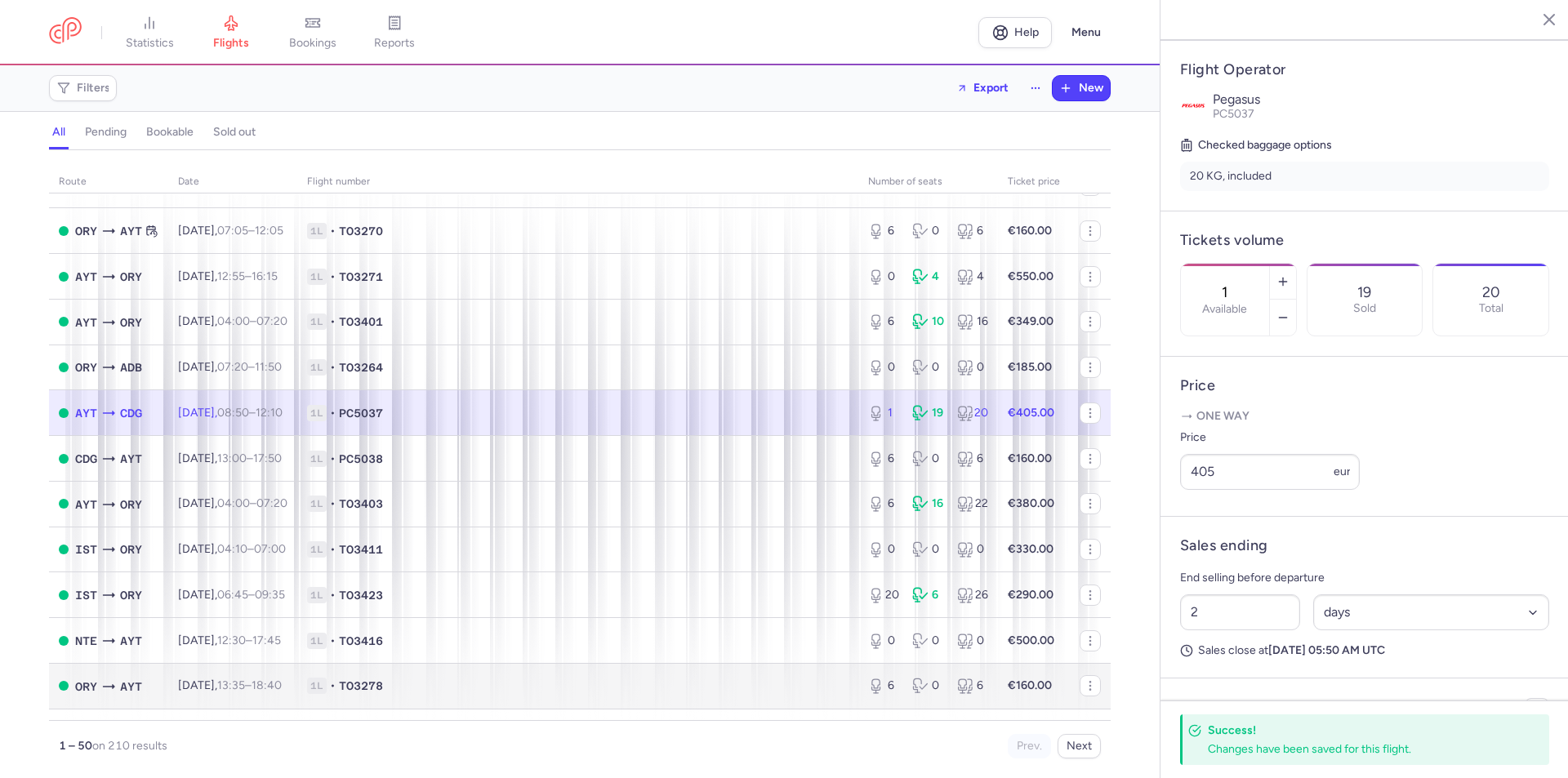
scroll to position [1775, 0]
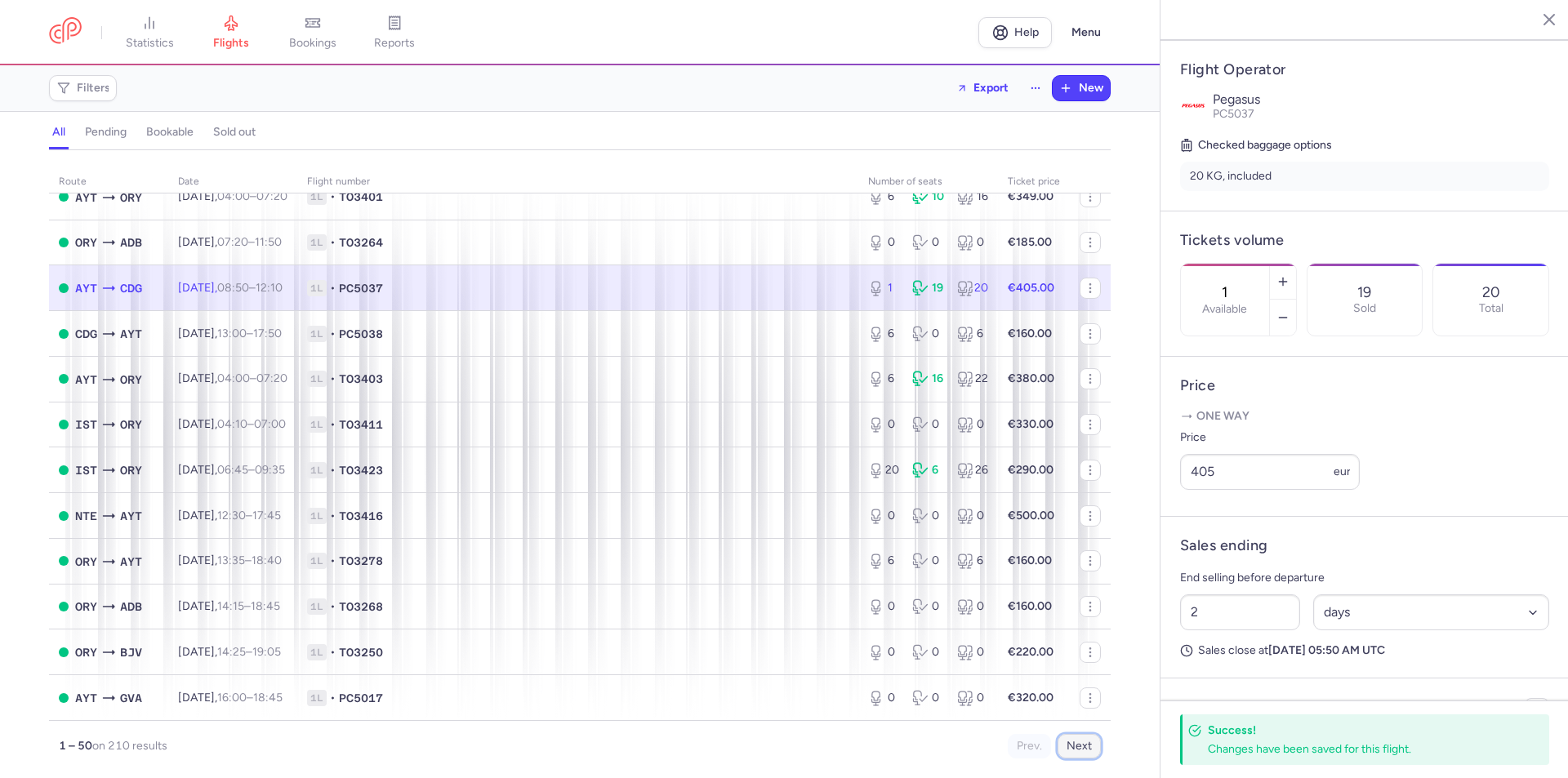
click at [1084, 741] on button "Next" at bounding box center [1078, 746] width 43 height 25
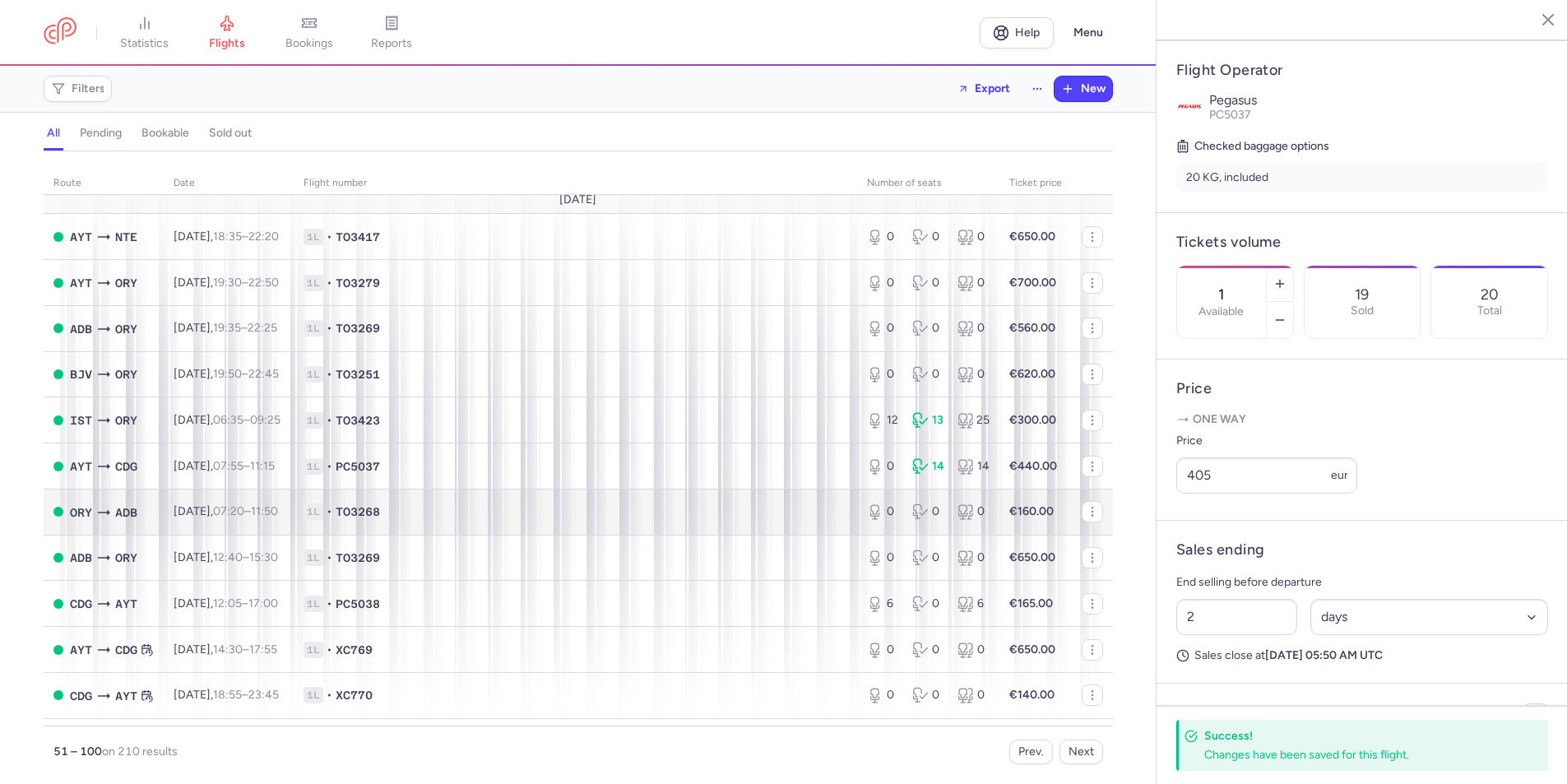
scroll to position [0, 0]
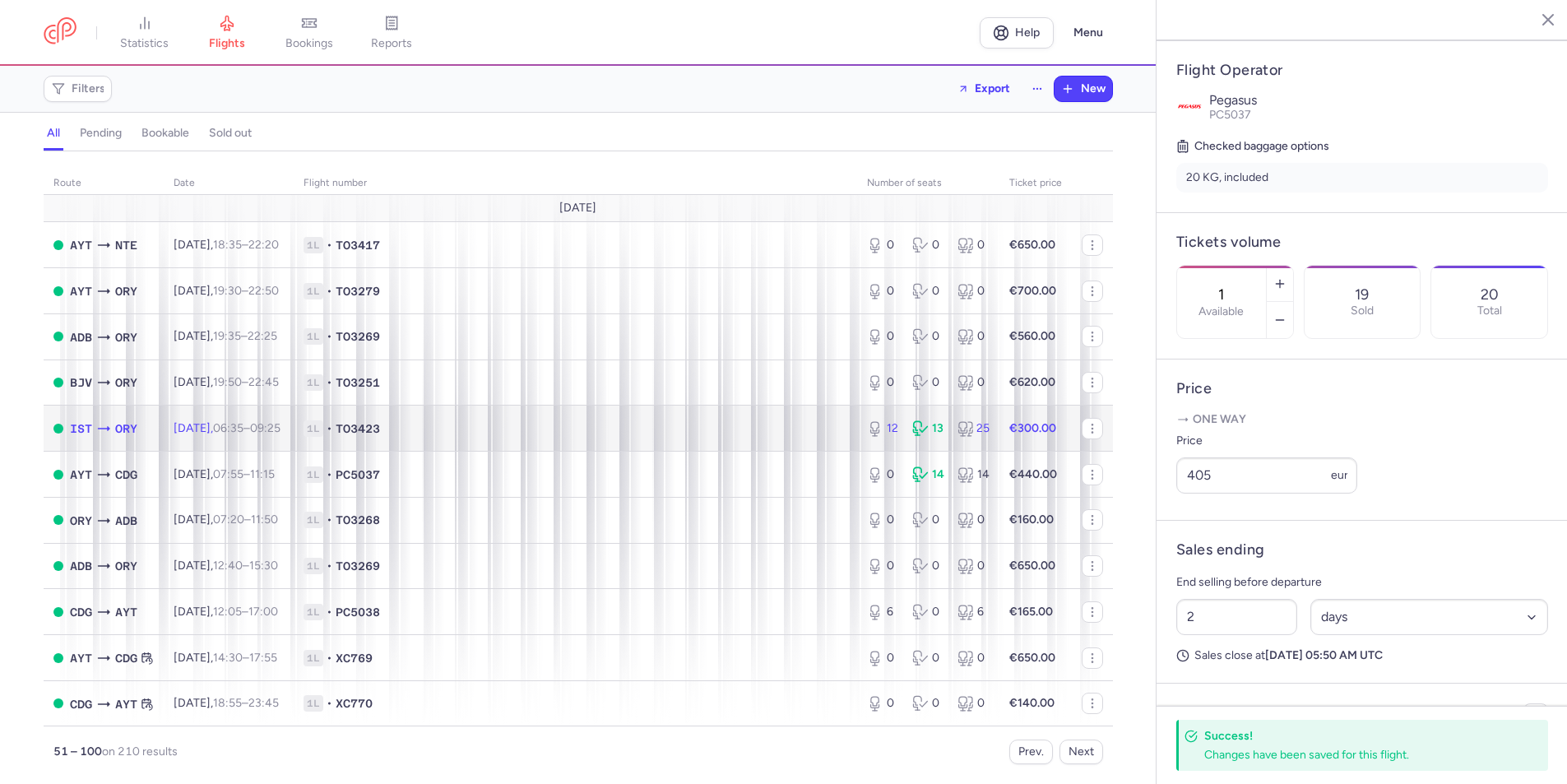
click at [147, 425] on td "IST ORY" at bounding box center [104, 429] width 120 height 46
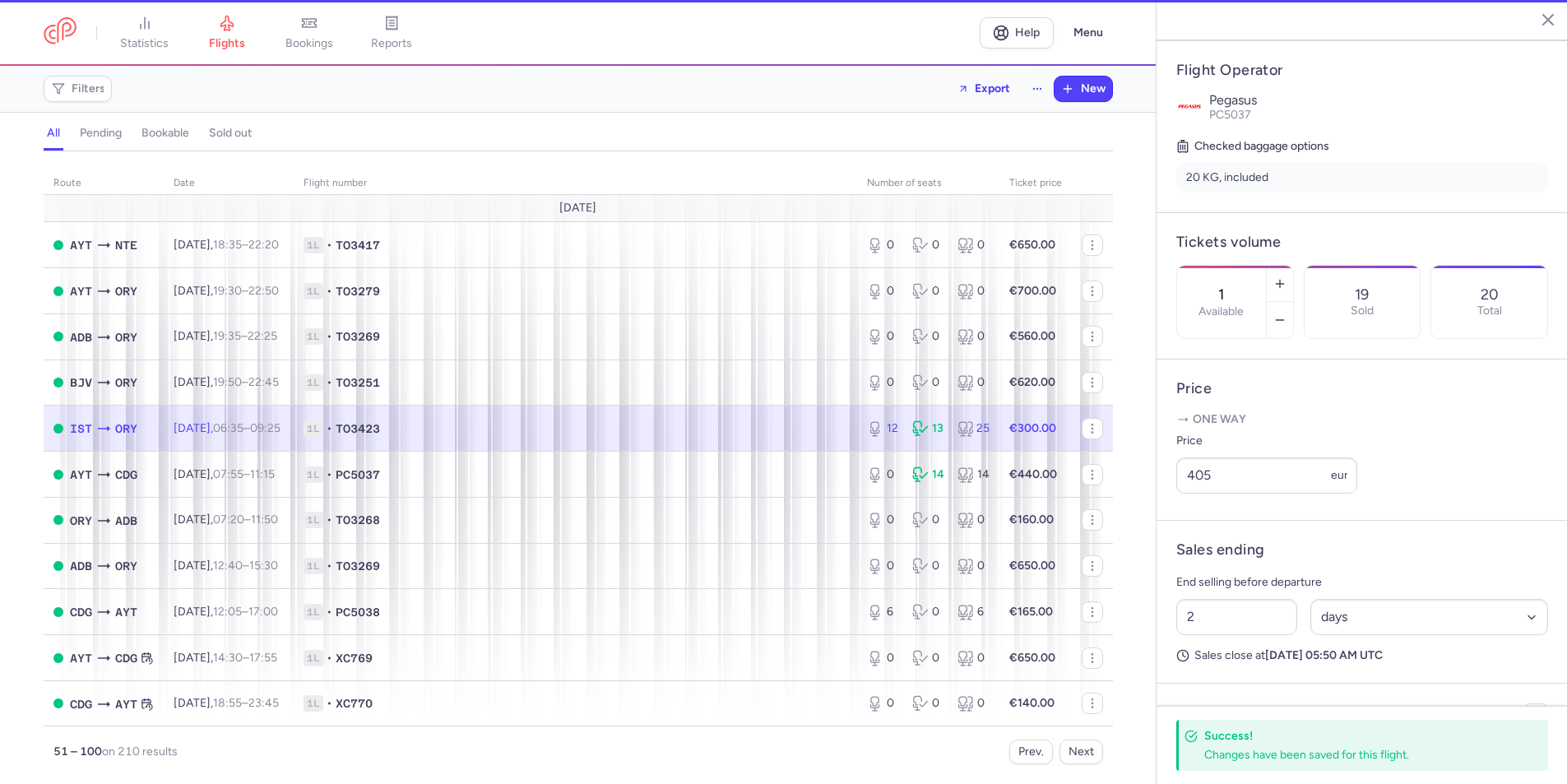
type input "12"
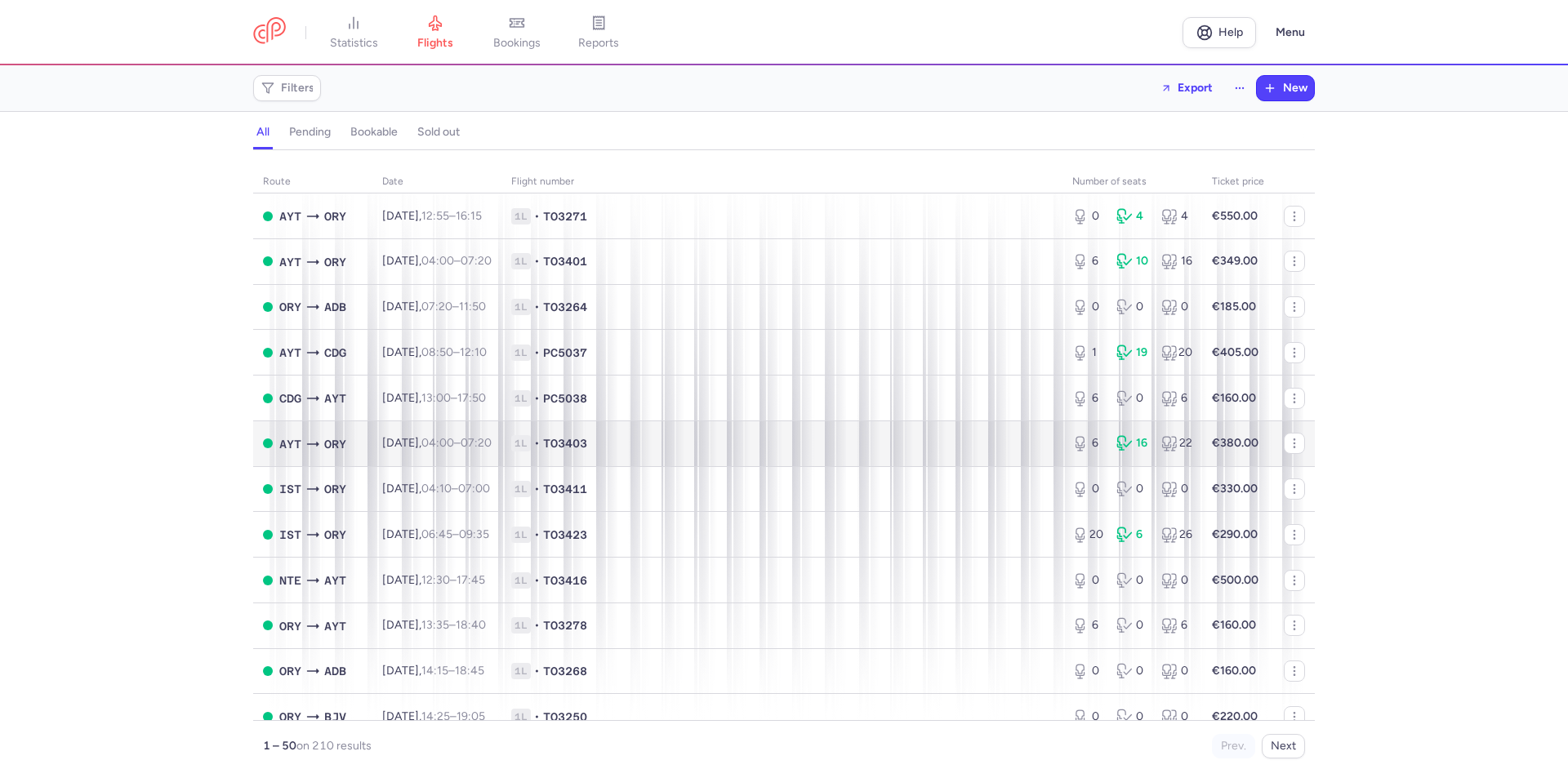
scroll to position [1775, 0]
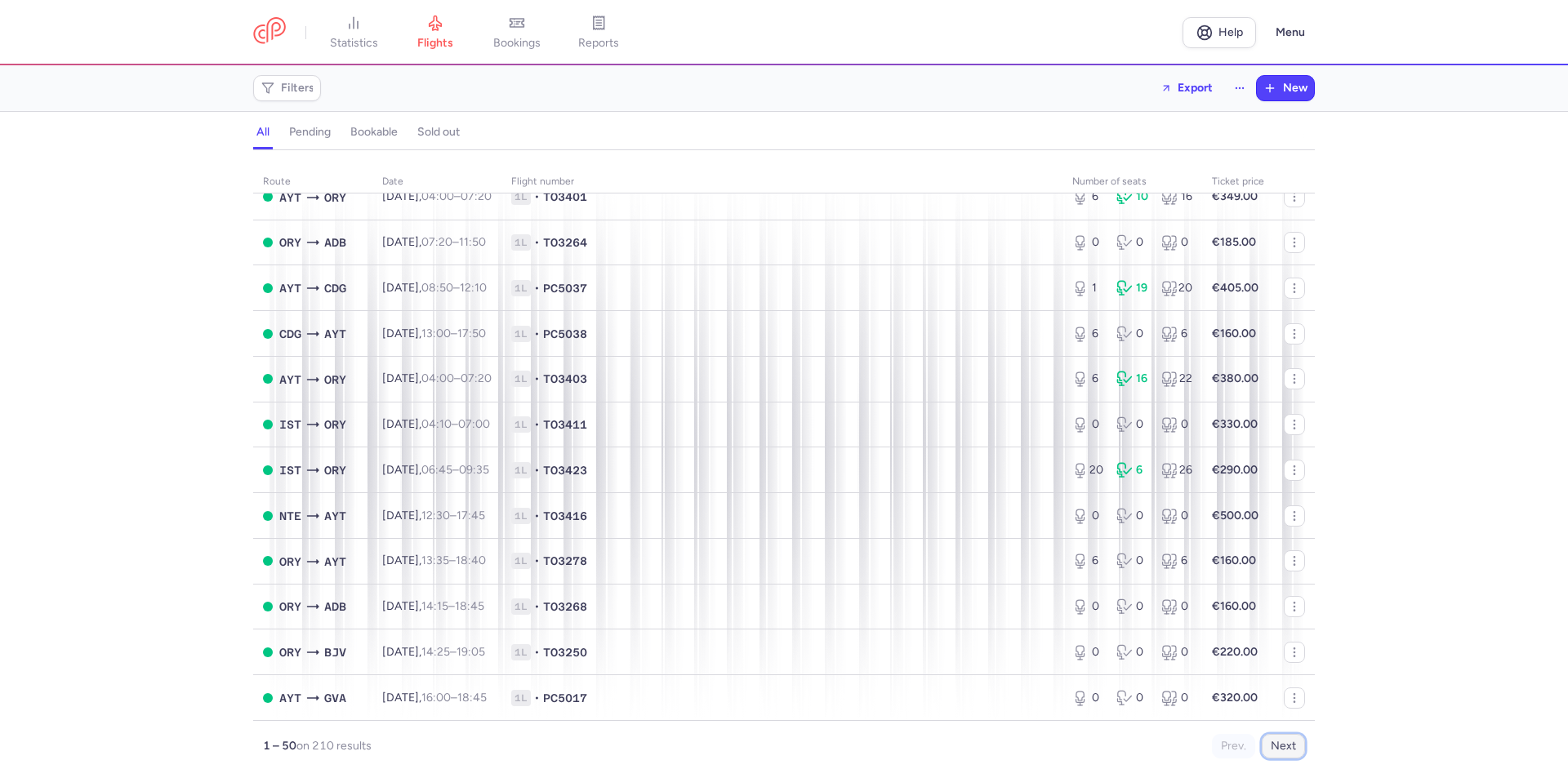
click at [1287, 739] on button "Next" at bounding box center [1283, 746] width 43 height 25
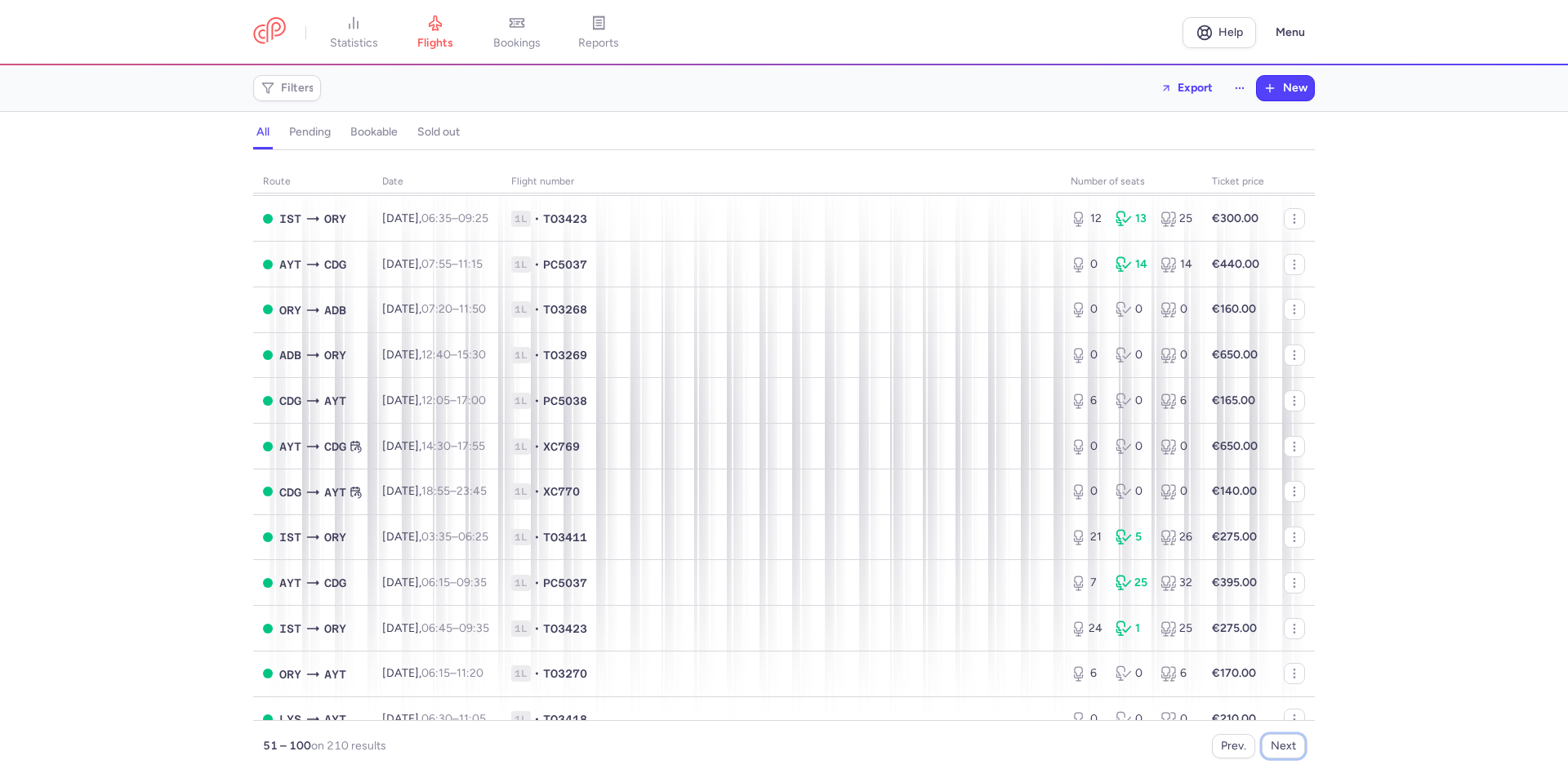
scroll to position [653, 0]
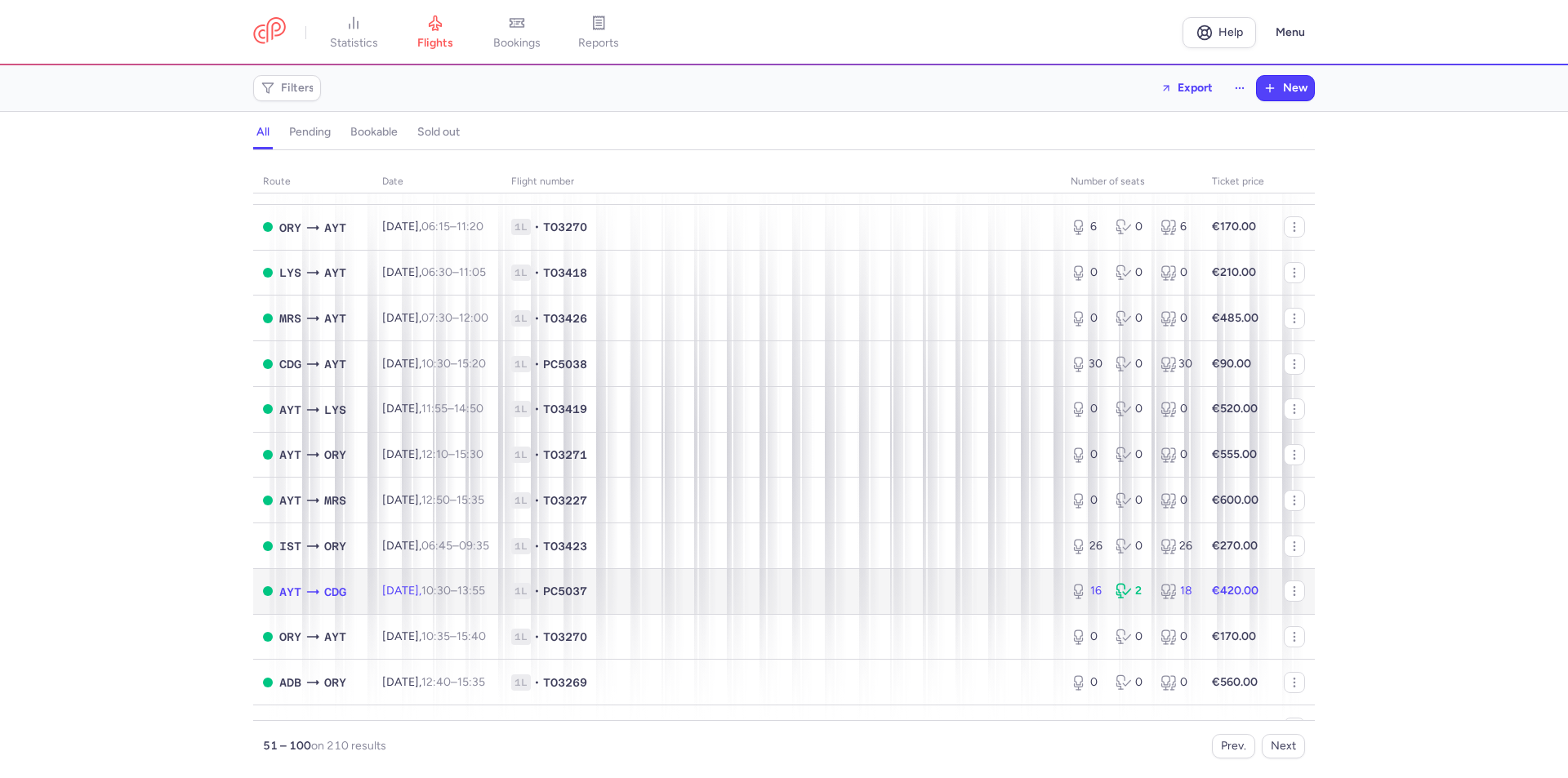
click at [502, 586] on td "Tue, 26 Aug, 10:30 – 13:55 +0" at bounding box center [436, 591] width 129 height 46
select select "days"
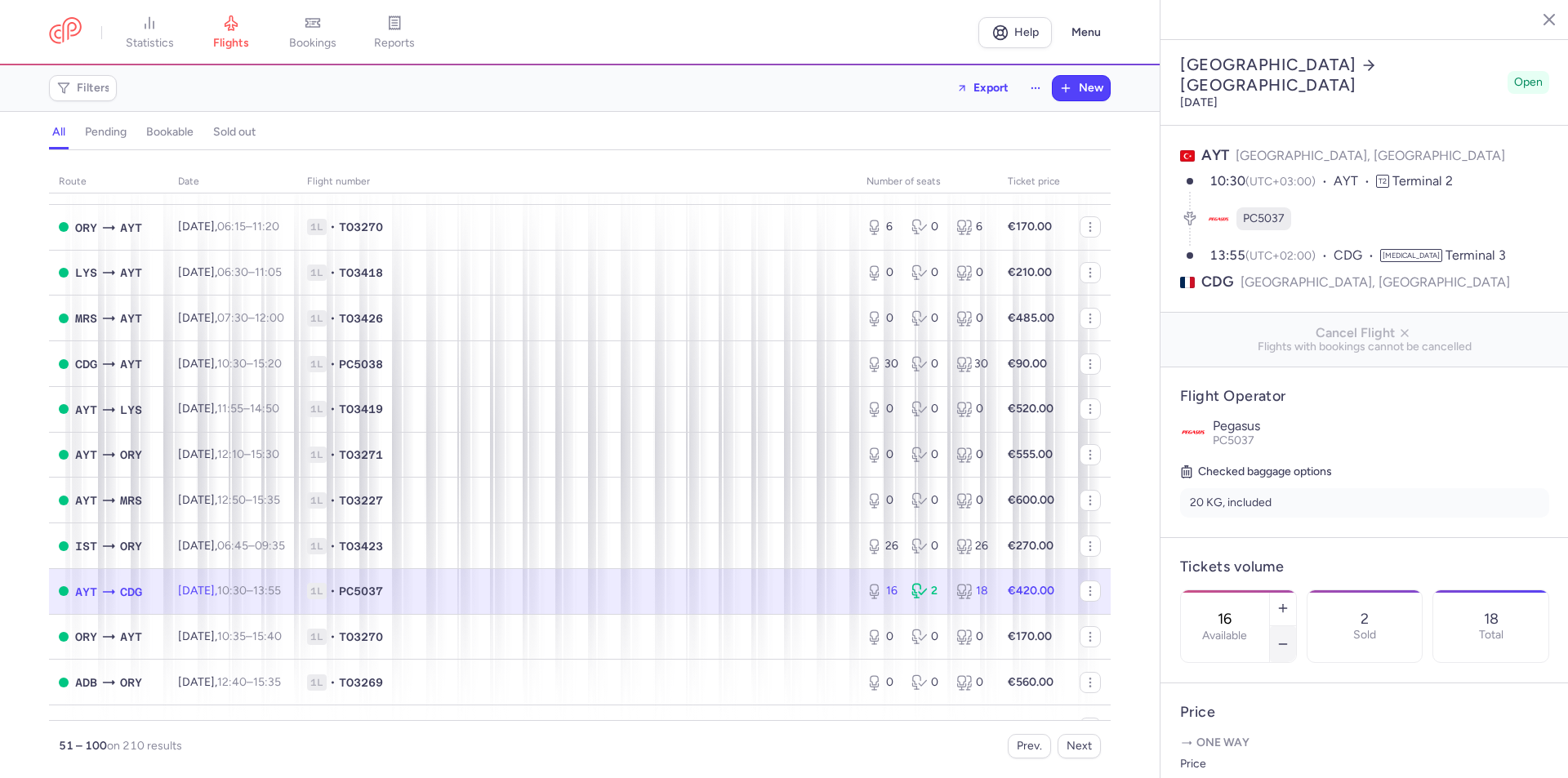
click at [1289, 638] on icon "button" at bounding box center [1282, 644] width 13 height 13
type input "15"
click at [1235, 739] on span "Save changes" at bounding box center [1233, 746] width 81 height 14
